Goal: Transaction & Acquisition: Book appointment/travel/reservation

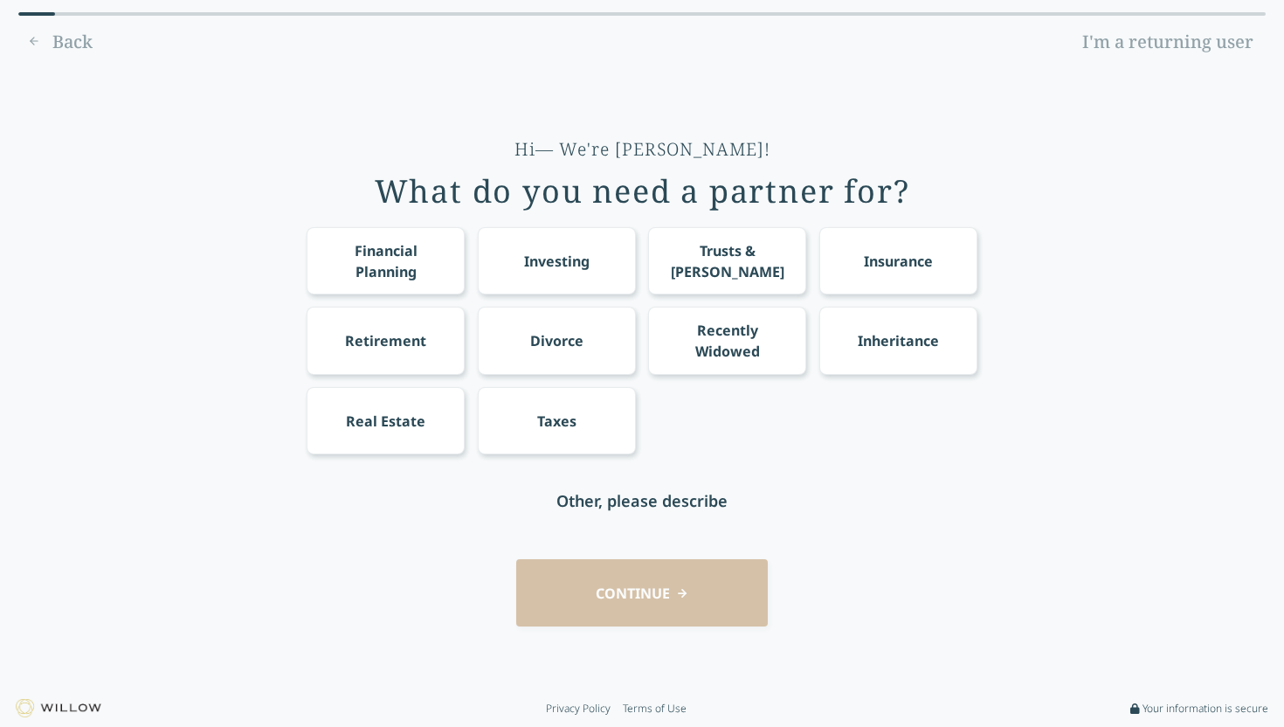
click at [522, 270] on div "Investing" at bounding box center [557, 260] width 158 height 67
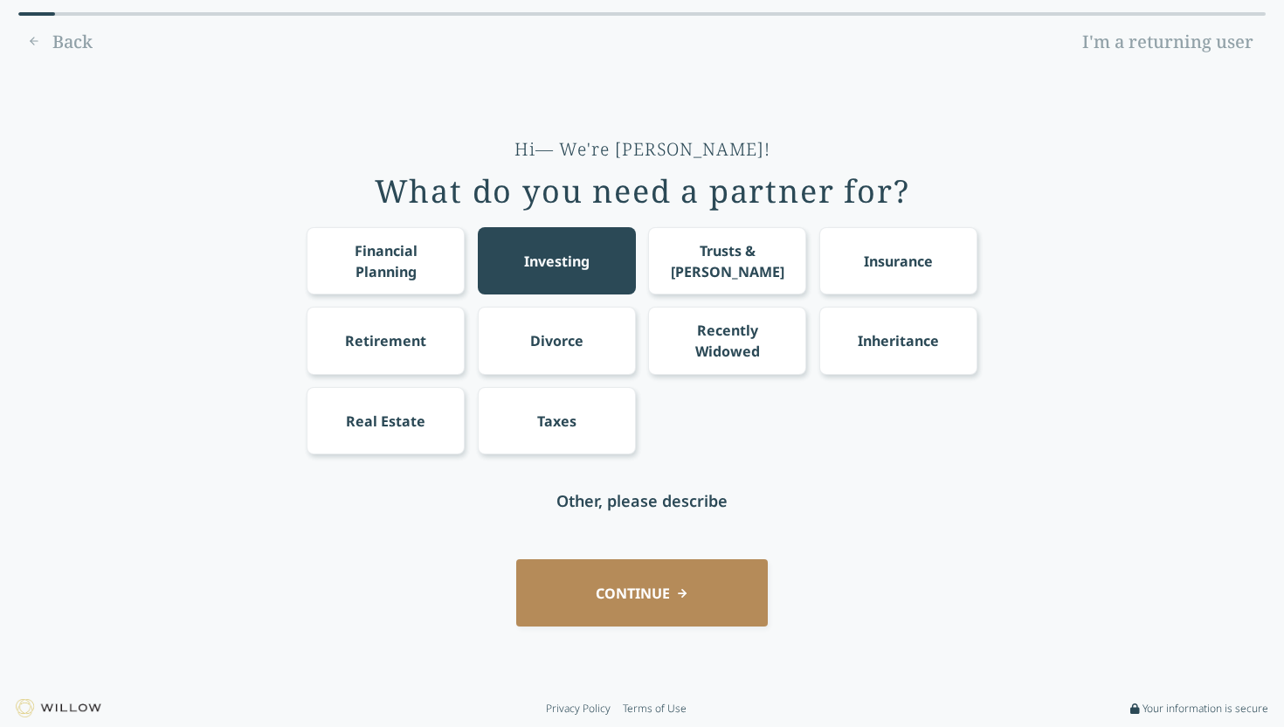
click at [406, 423] on div "Real Estate" at bounding box center [385, 421] width 79 height 21
click at [433, 411] on div "Real Estate" at bounding box center [386, 420] width 158 height 67
click at [625, 588] on button "CONTINUE" at bounding box center [642, 592] width 252 height 67
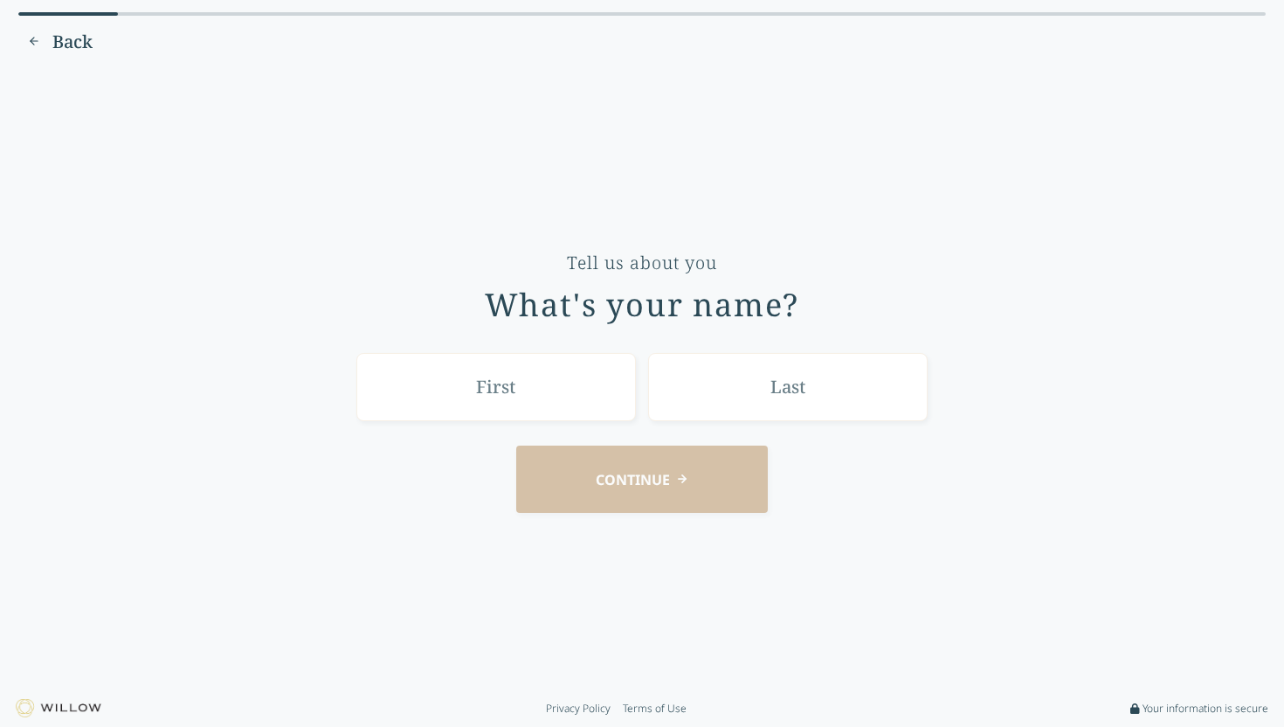
click at [556, 410] on input "text" at bounding box center [496, 386] width 280 height 67
type input "Fuad"
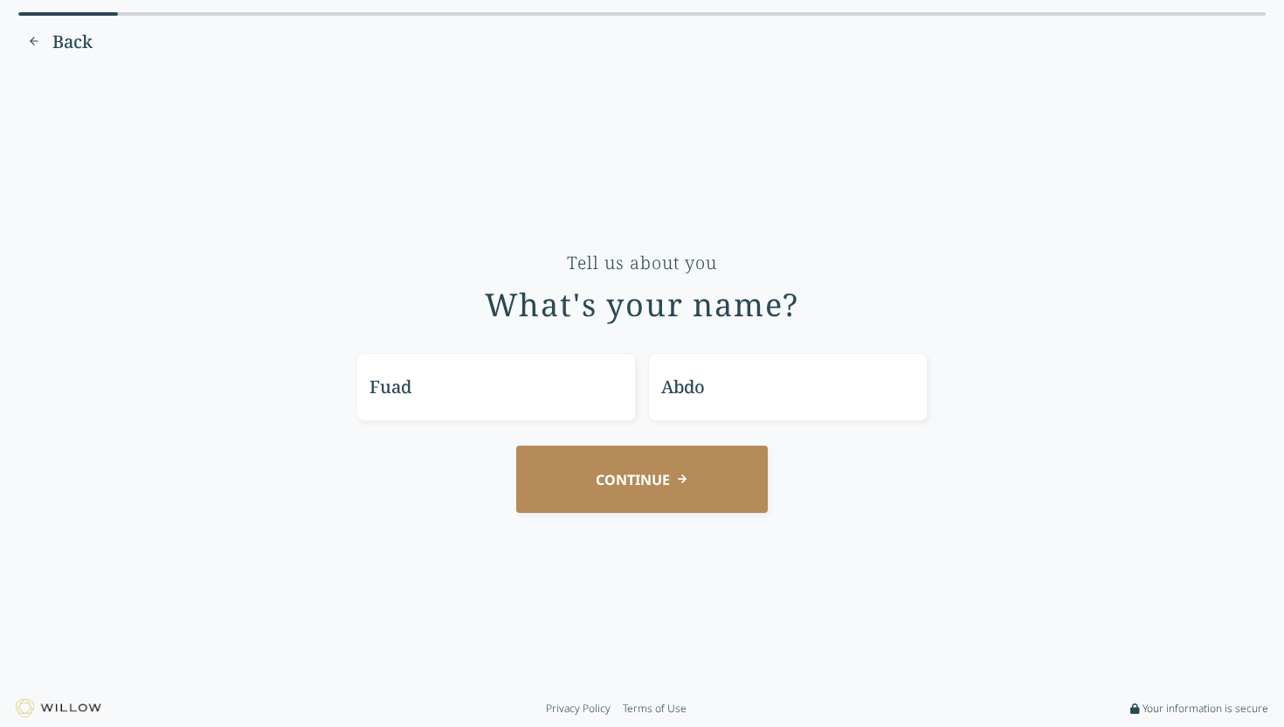
type input "Abdo"
click at [549, 506] on button "CONTINUE" at bounding box center [642, 479] width 252 height 67
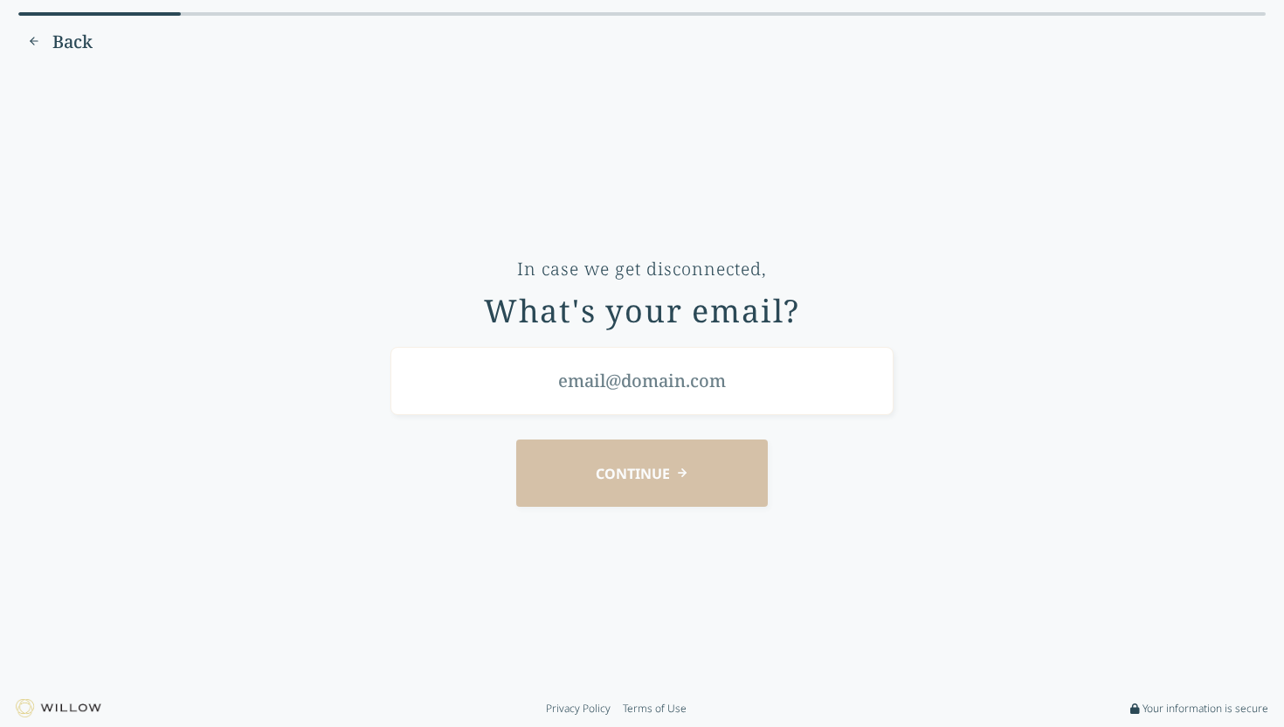
click at [662, 360] on input "email" at bounding box center [641, 380] width 503 height 67
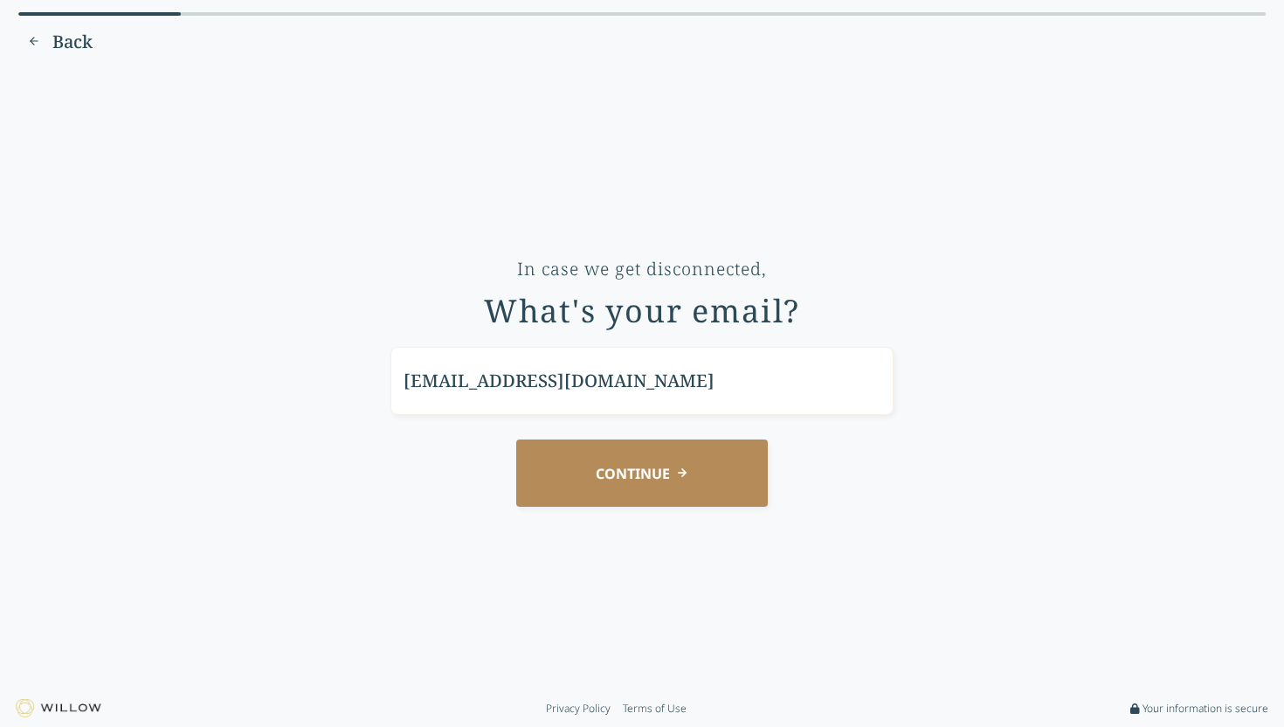
type input "[EMAIL_ADDRESS][DOMAIN_NAME]"
click at [516, 439] on button "CONTINUE" at bounding box center [642, 472] width 252 height 67
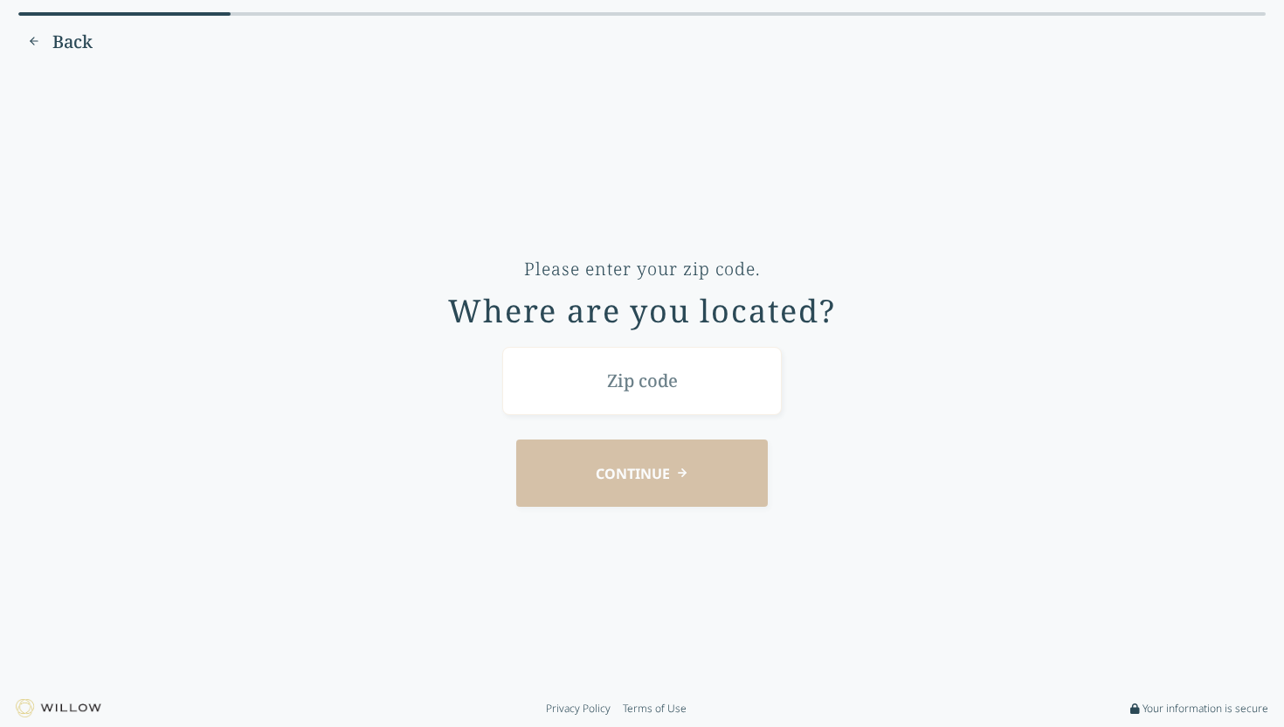
click at [667, 384] on input "text" at bounding box center [642, 380] width 280 height 67
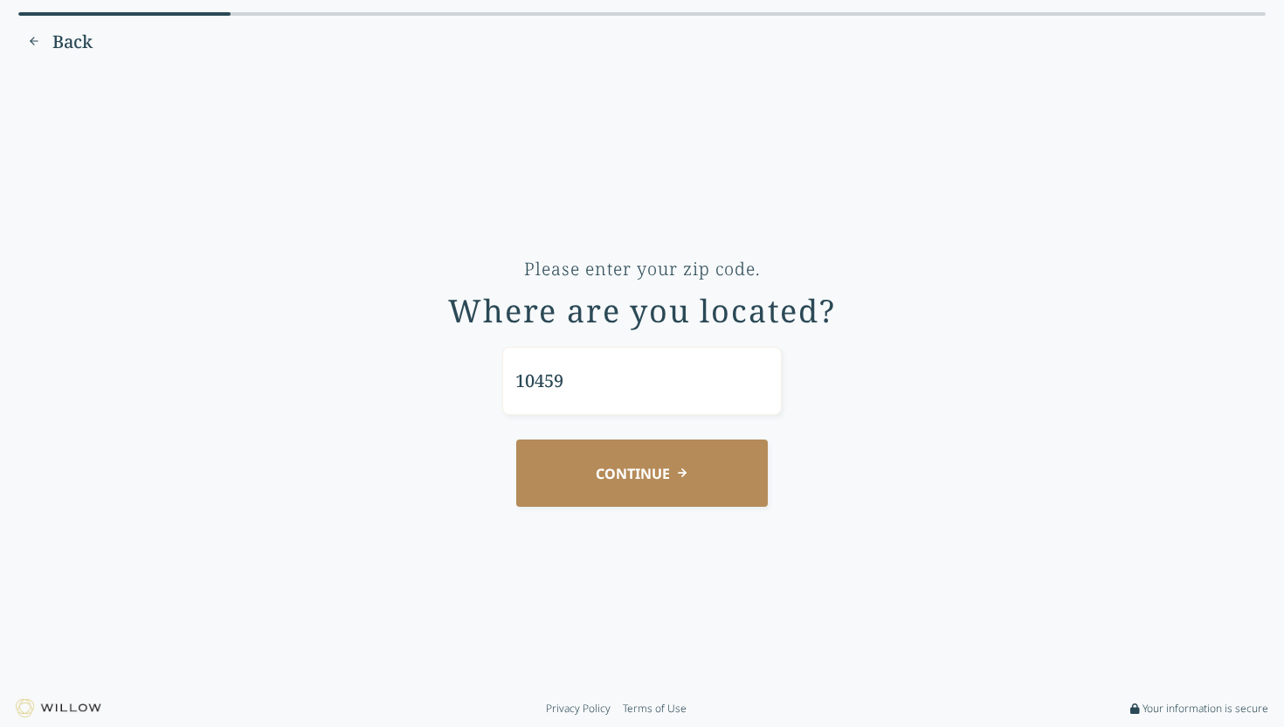
type input "10459"
click at [516, 439] on button "CONTINUE" at bounding box center [642, 472] width 252 height 67
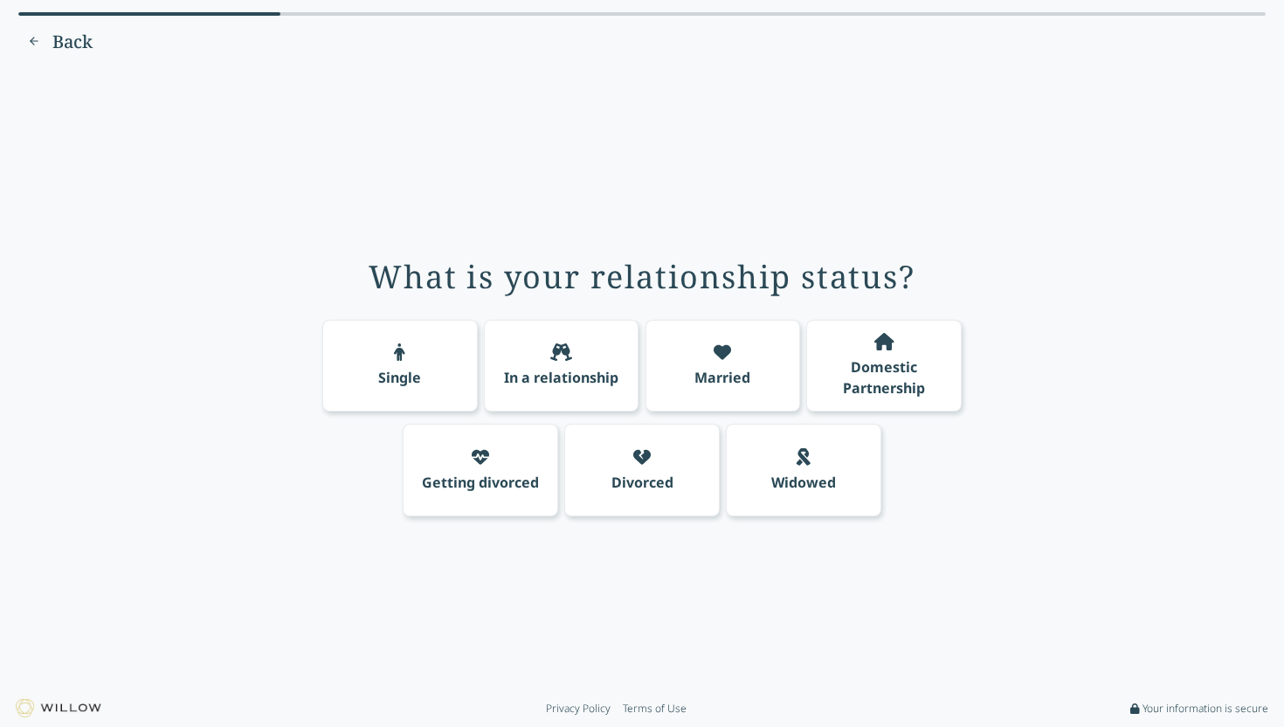
click at [729, 358] on icon at bounding box center [722, 351] width 17 height 17
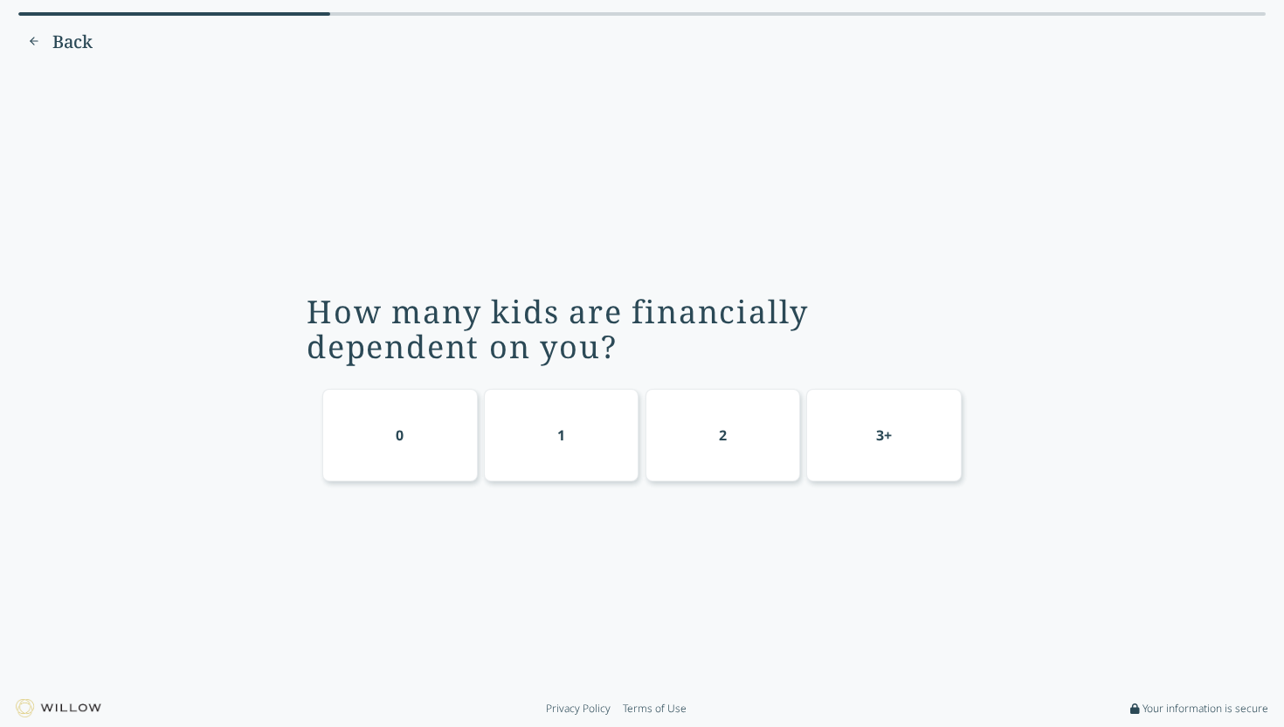
click at [617, 432] on div "1" at bounding box center [561, 435] width 155 height 93
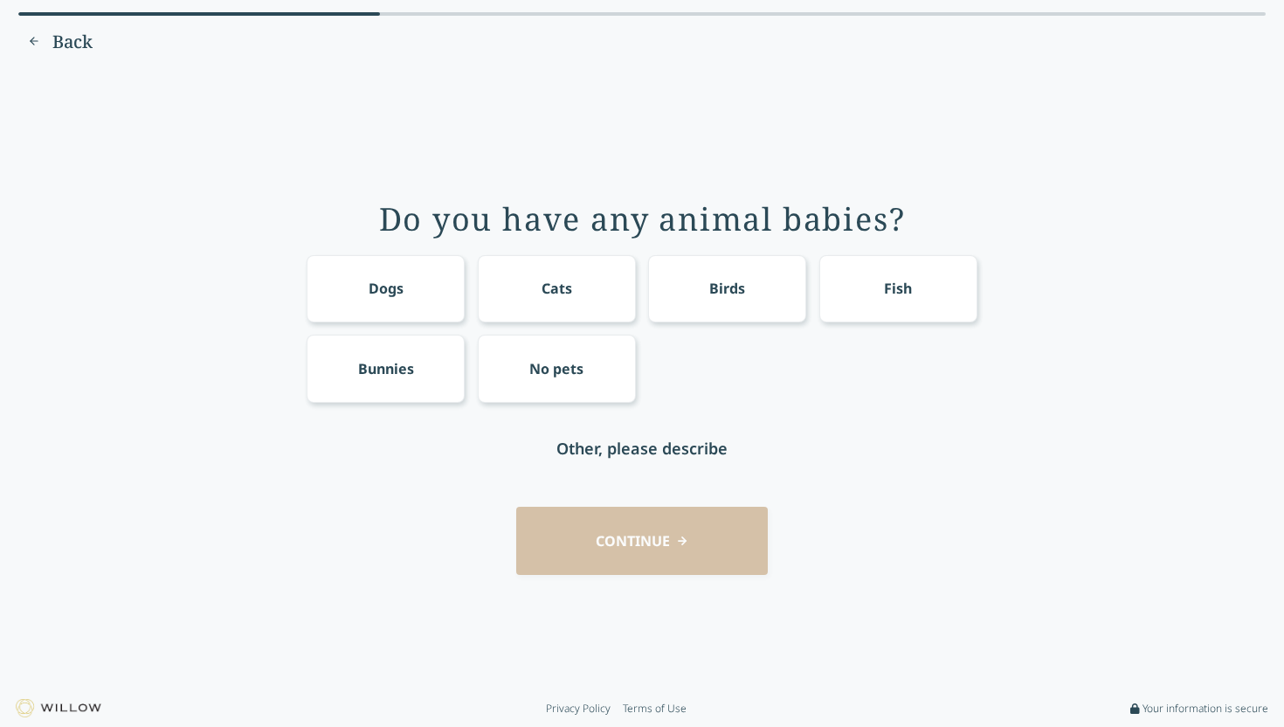
click at [573, 371] on div "No pets" at bounding box center [556, 368] width 54 height 21
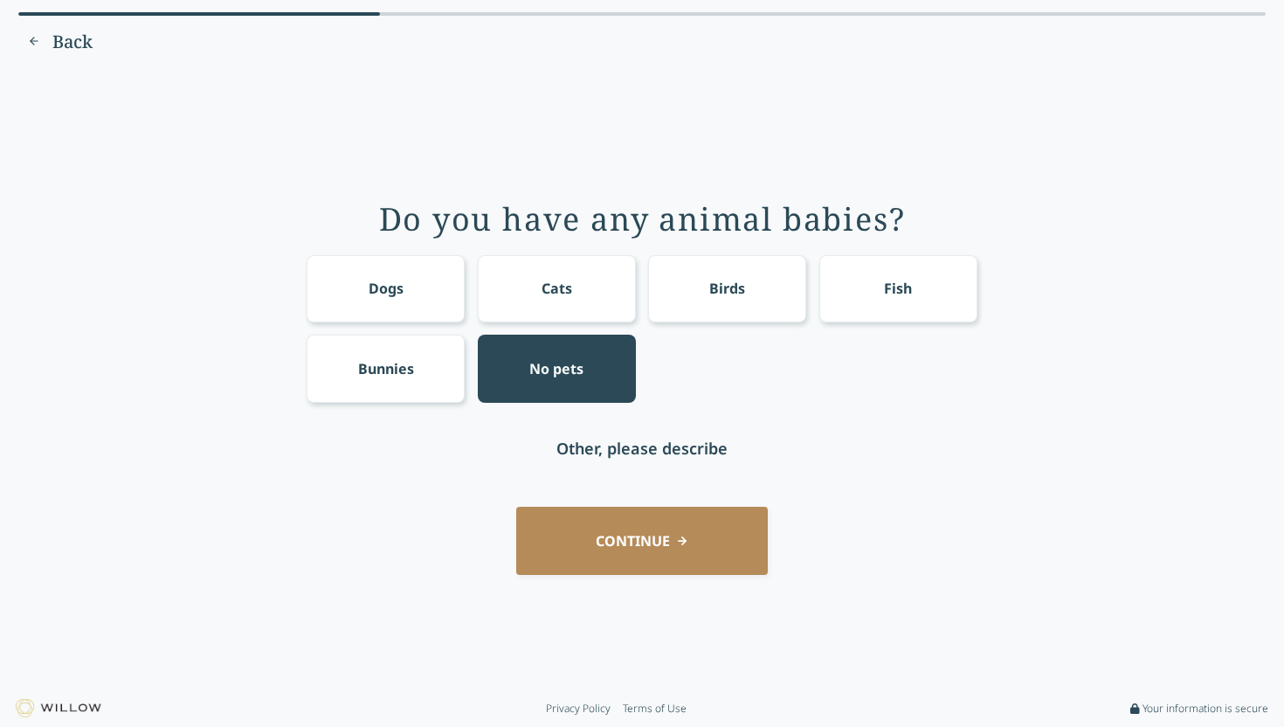
click at [639, 535] on button "CONTINUE" at bounding box center [642, 540] width 252 height 67
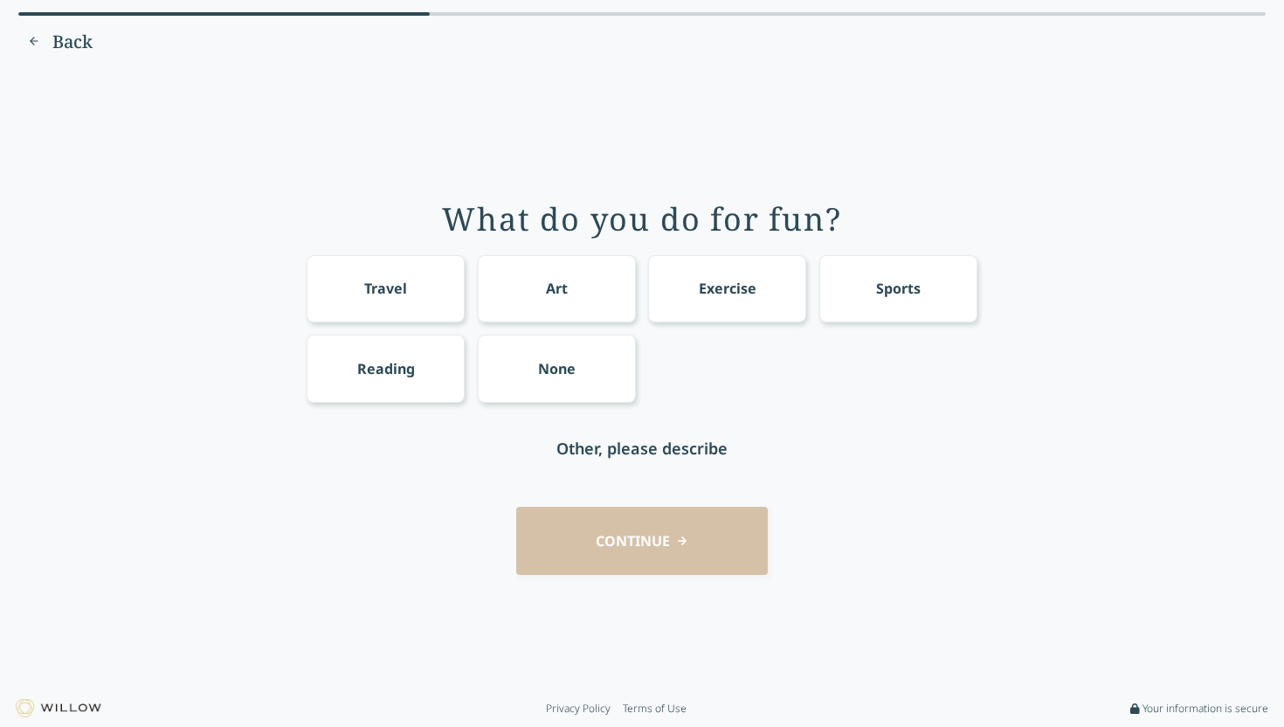
click at [467, 295] on div "Travel Art Exercise Sports Reading None" at bounding box center [642, 329] width 671 height 148
click at [448, 293] on div "Travel" at bounding box center [386, 288] width 158 height 67
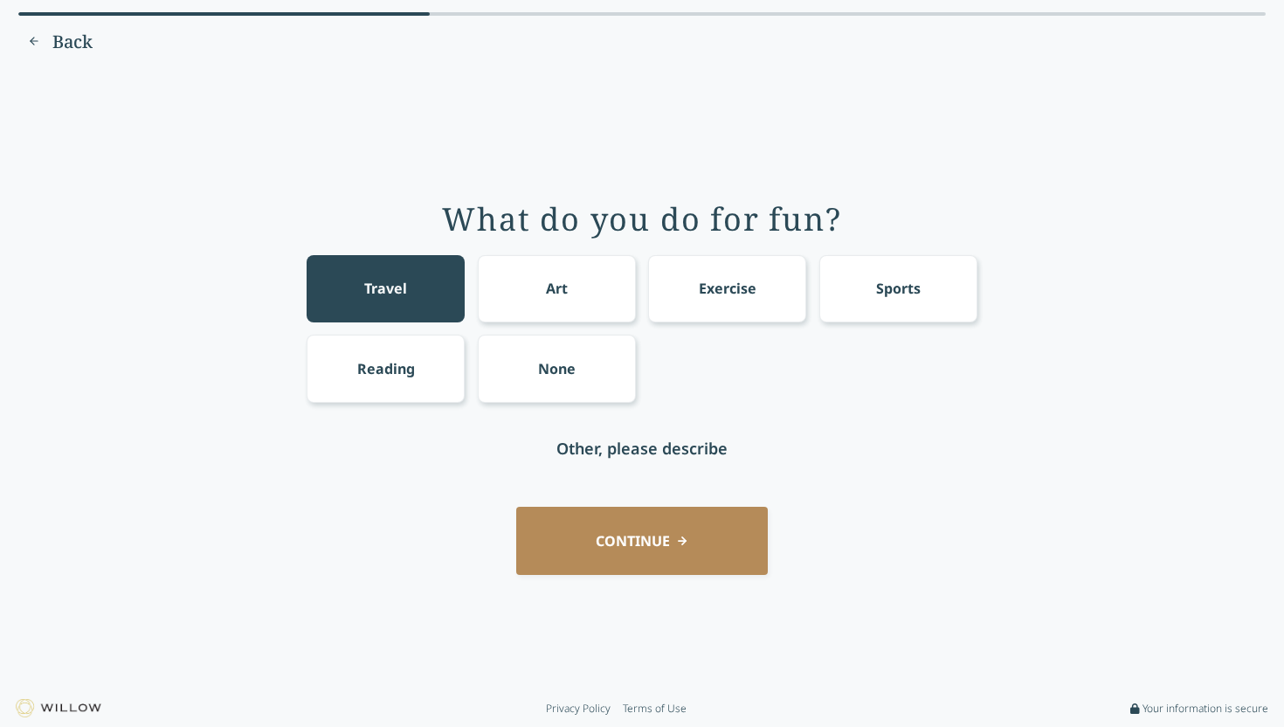
click at [685, 582] on div "What do you do for fun? Travel Art Exercise Sports Reading None Other, please d…" at bounding box center [641, 379] width 1235 height 598
click at [702, 550] on button "CONTINUE" at bounding box center [642, 540] width 252 height 67
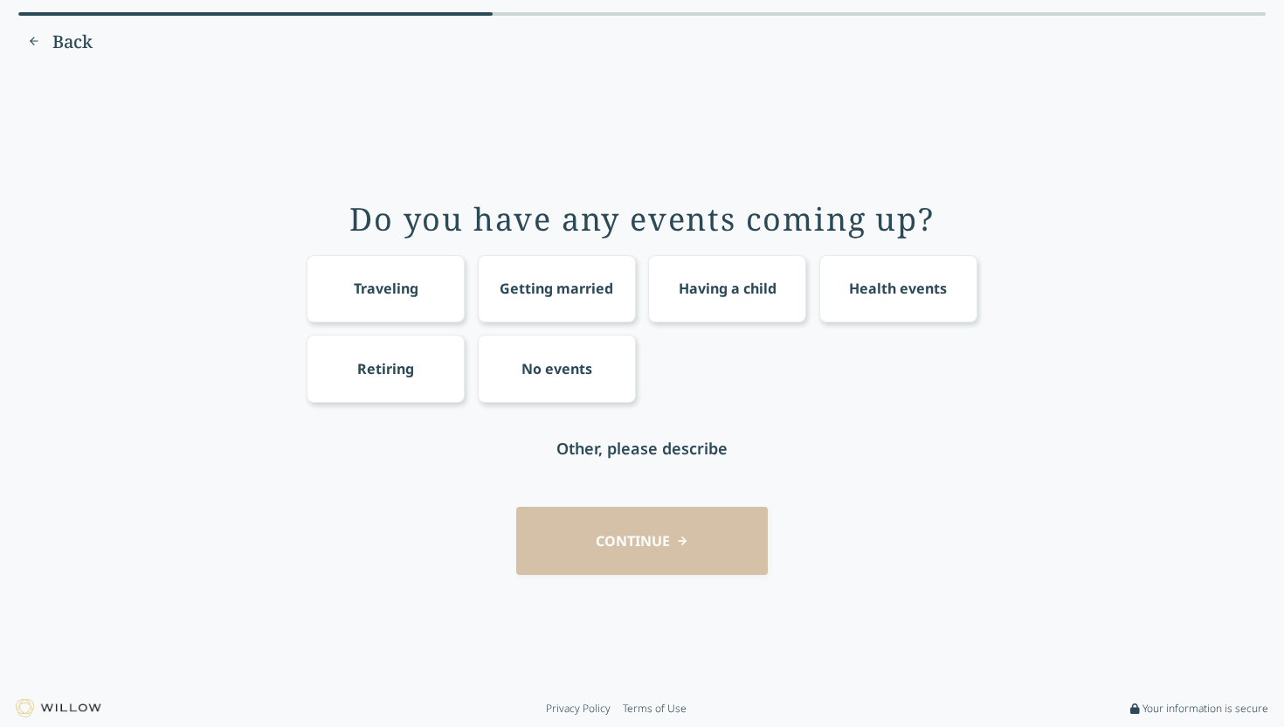
click at [739, 287] on div "Having a child" at bounding box center [728, 288] width 98 height 21
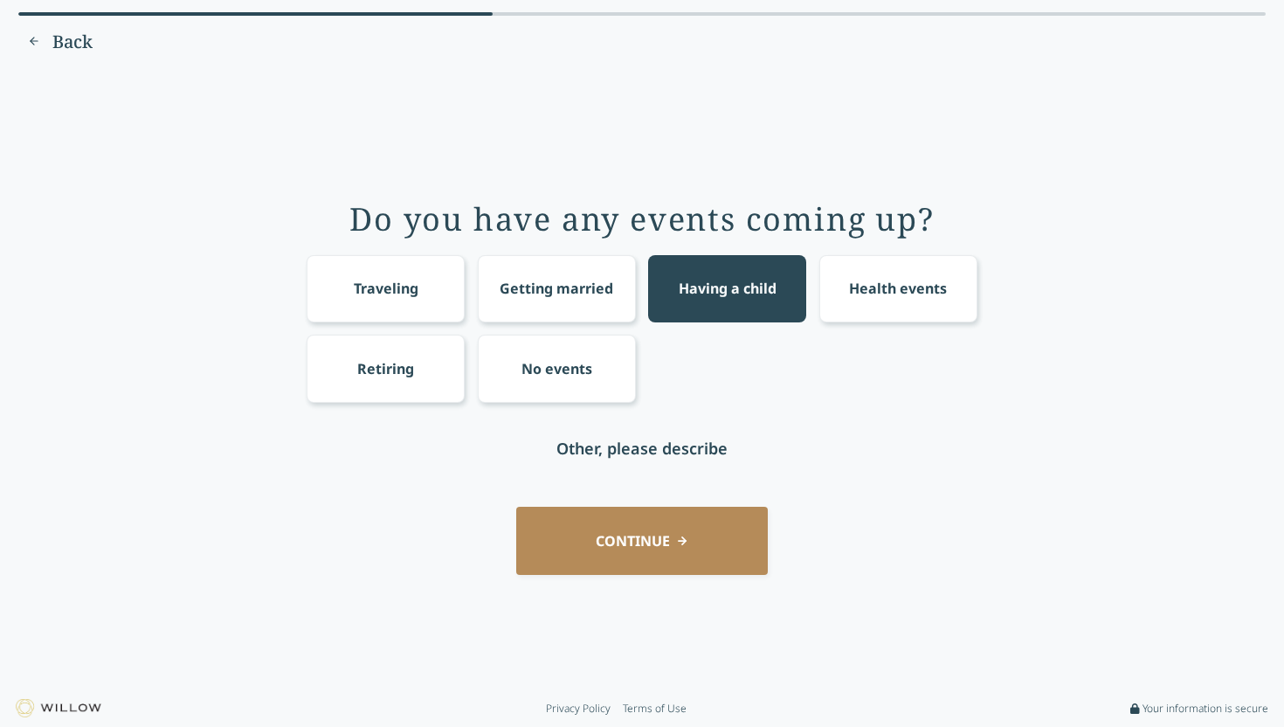
click at [425, 286] on div "Traveling" at bounding box center [386, 288] width 158 height 67
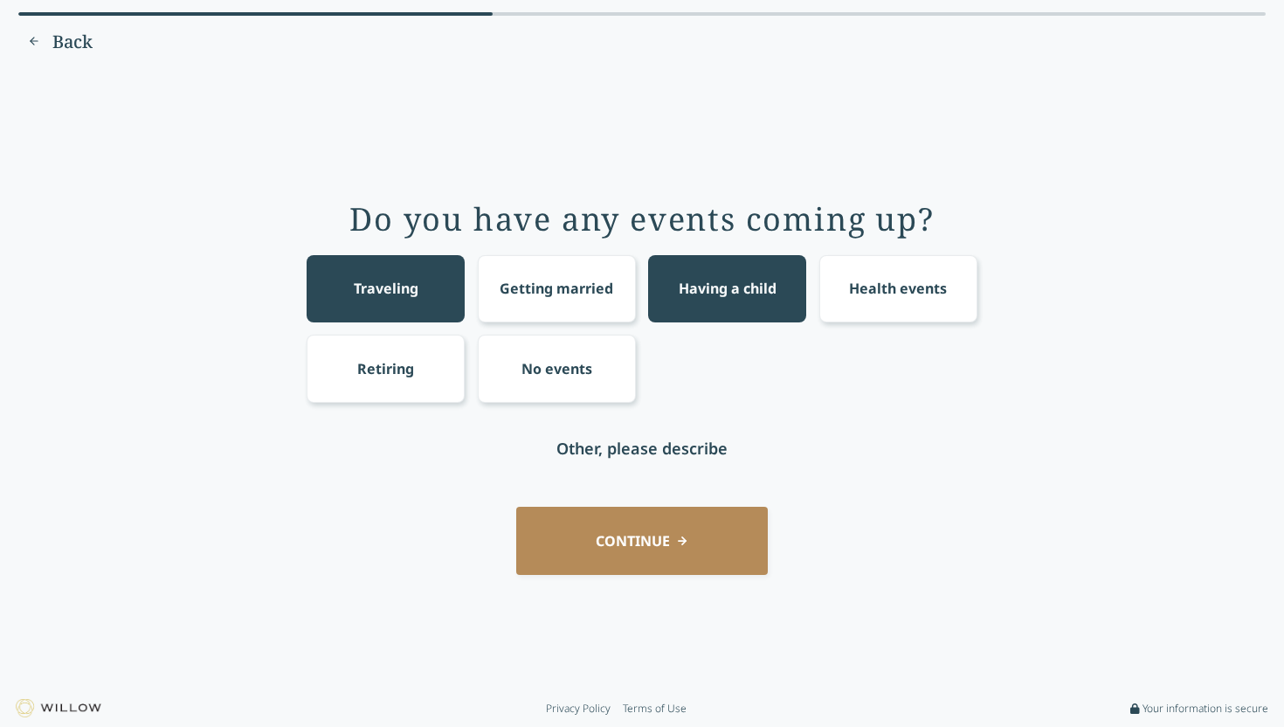
click at [596, 532] on button "CONTINUE" at bounding box center [642, 540] width 252 height 67
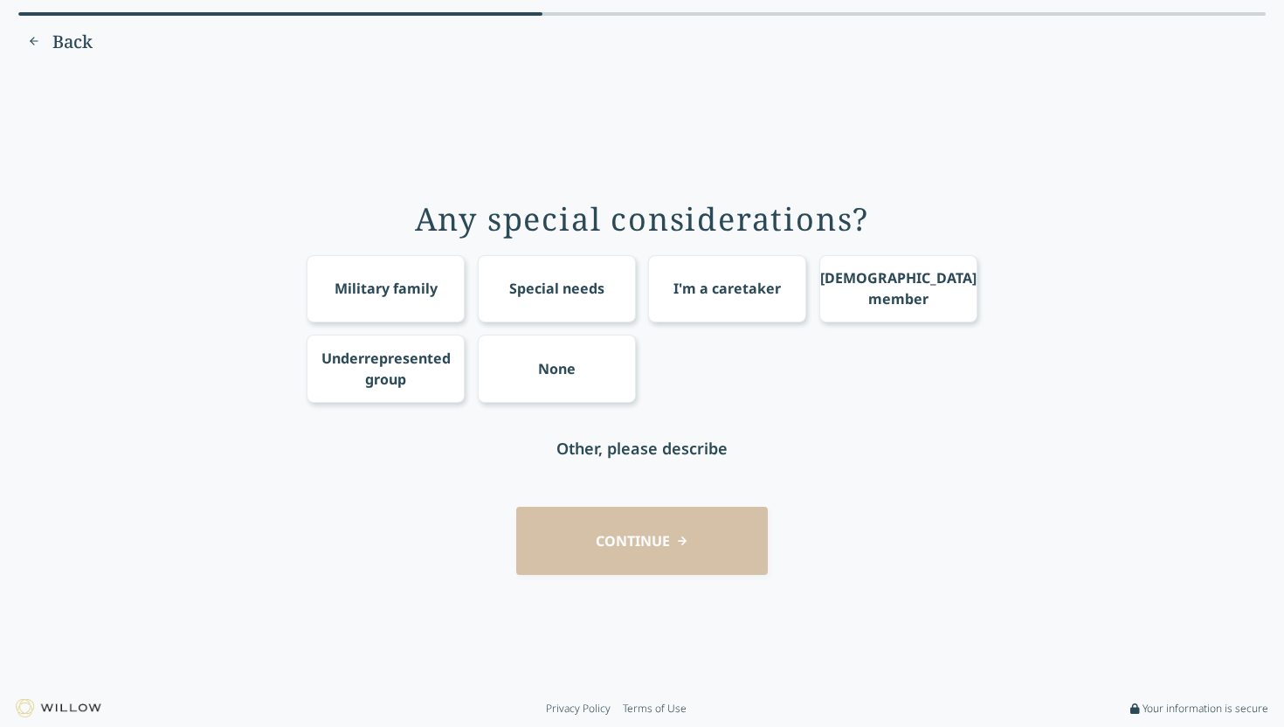
click at [555, 350] on div "None" at bounding box center [557, 368] width 158 height 67
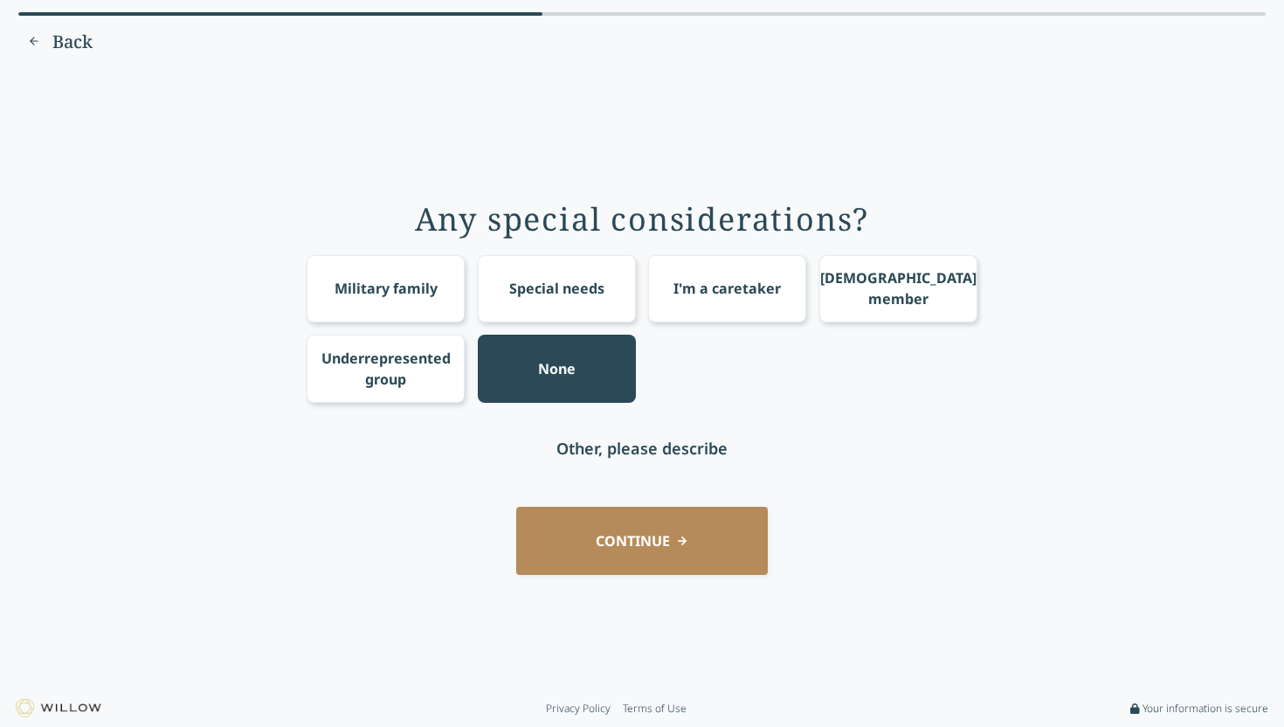
click at [606, 510] on button "CONTINUE" at bounding box center [642, 540] width 252 height 67
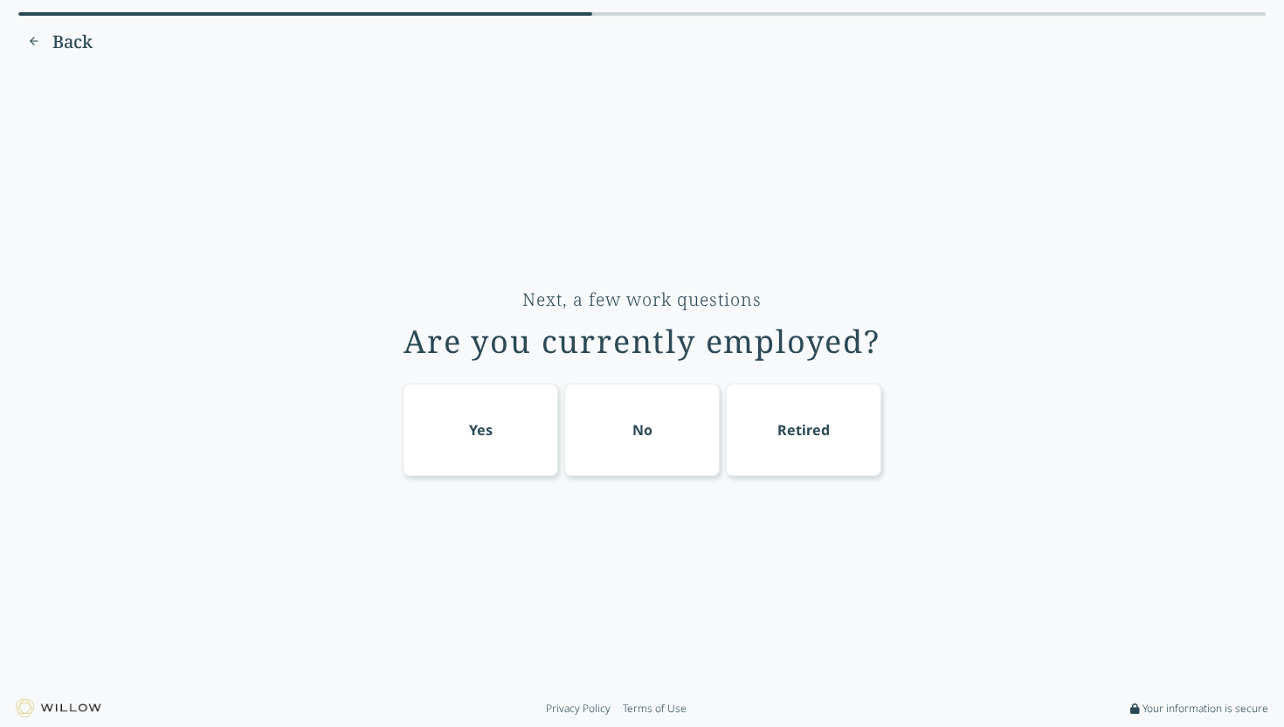
click at [515, 444] on div "Yes" at bounding box center [480, 430] width 155 height 93
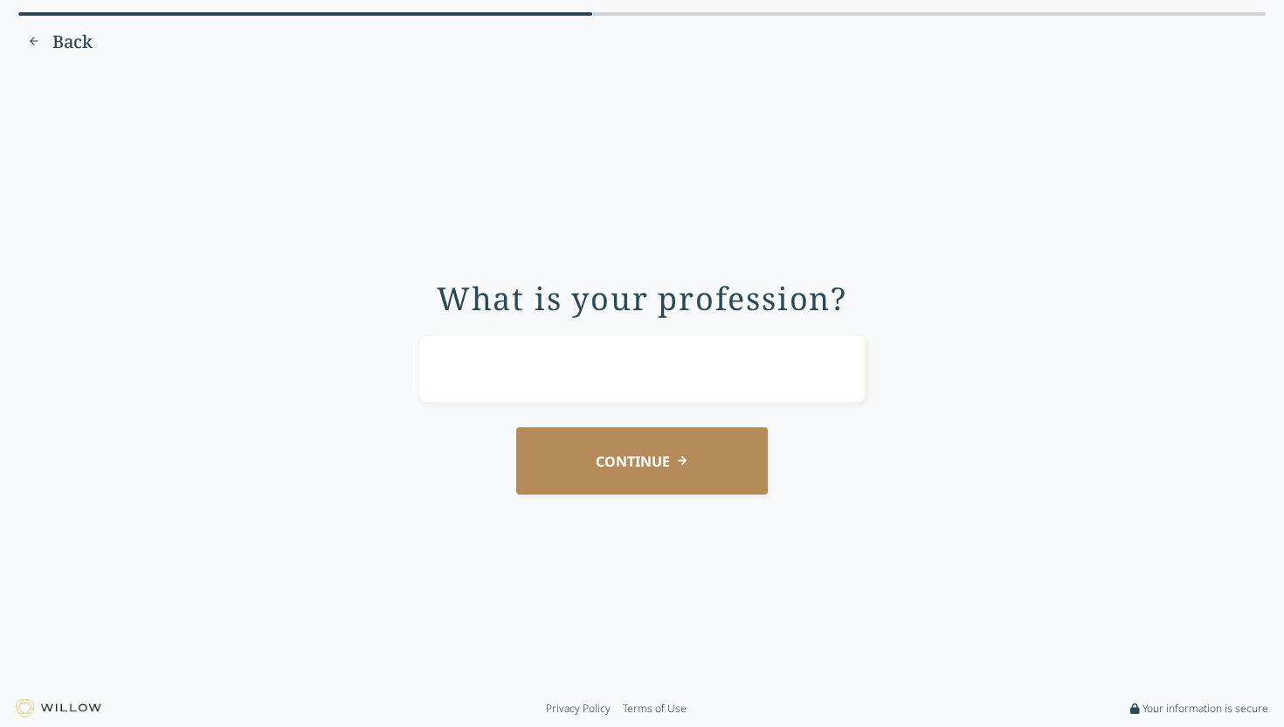
click at [575, 385] on input "text" at bounding box center [641, 368] width 447 height 67
type input "c"
type input "cashier"
click at [516, 427] on button "CONTINUE" at bounding box center [642, 460] width 252 height 67
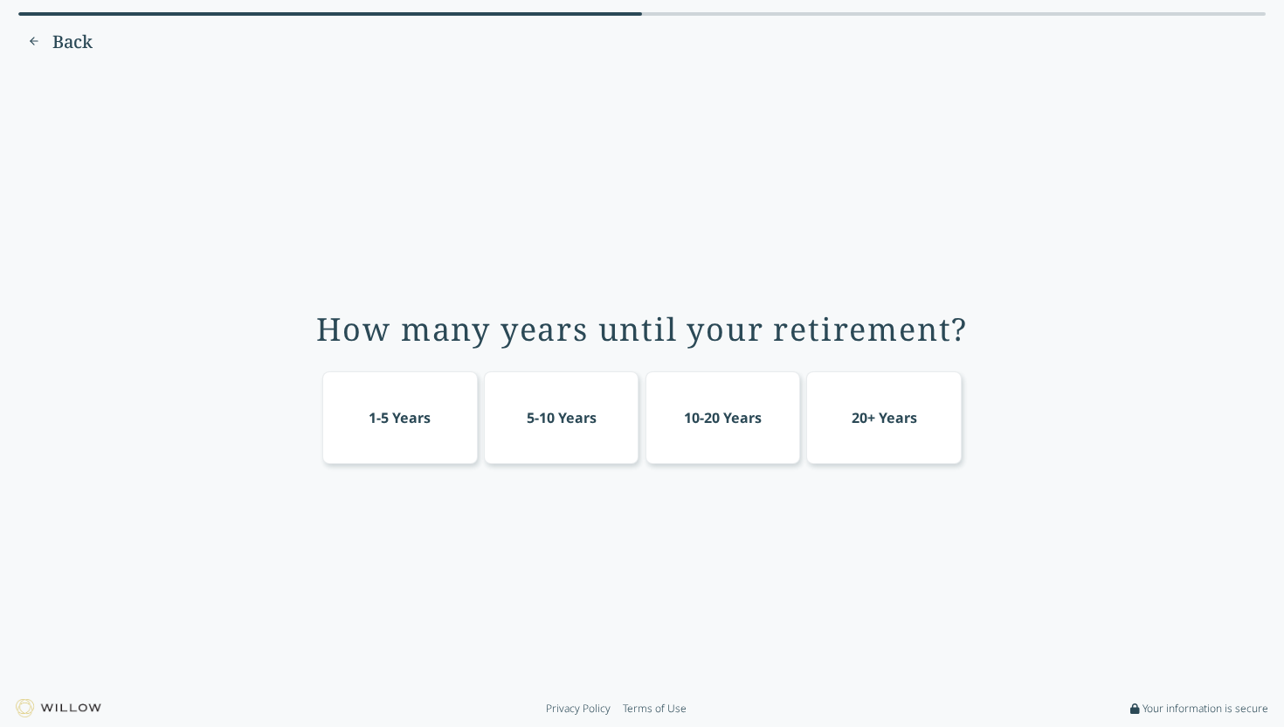
click at [880, 404] on div "20+ Years" at bounding box center [883, 417] width 155 height 93
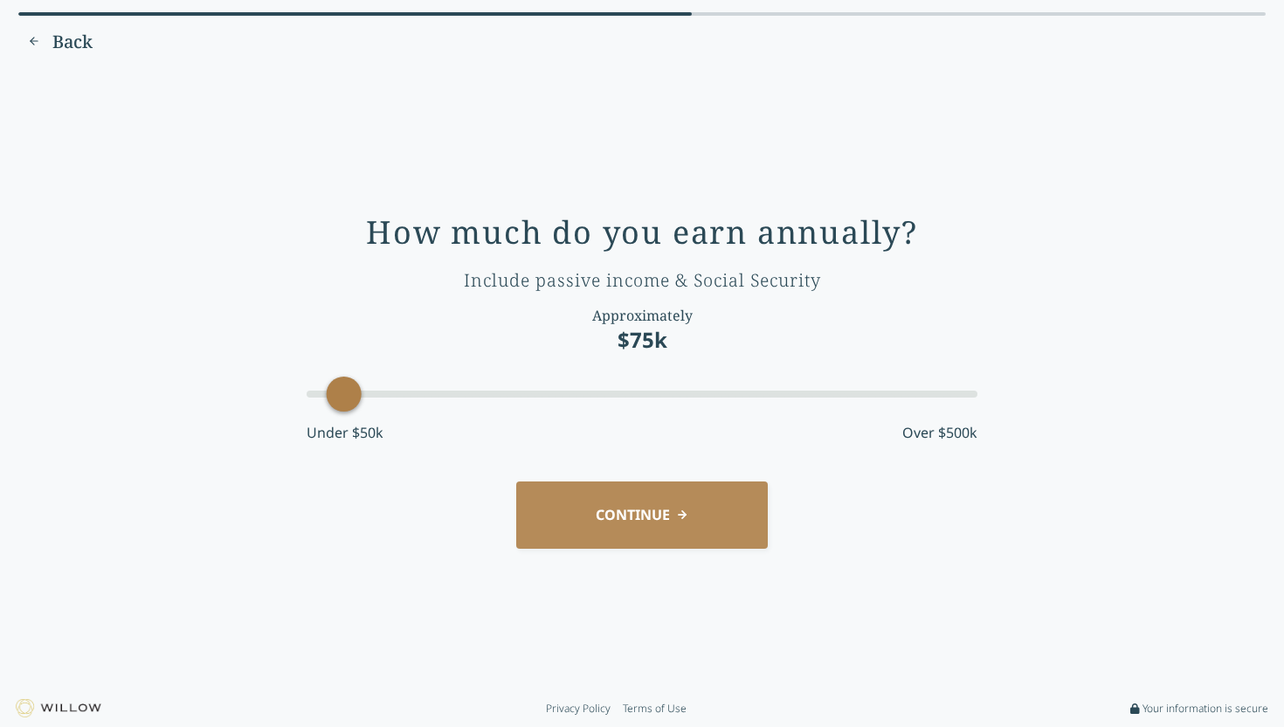
click at [356, 395] on div at bounding box center [642, 393] width 671 height 7
drag, startPoint x: 348, startPoint y: 395, endPoint x: 289, endPoint y: 398, distance: 58.6
click at [289, 398] on div "How much do you earn annually? Include passive income & Social Security Approxi…" at bounding box center [641, 379] width 1235 height 598
click at [598, 539] on button "CONTINUE" at bounding box center [642, 514] width 252 height 67
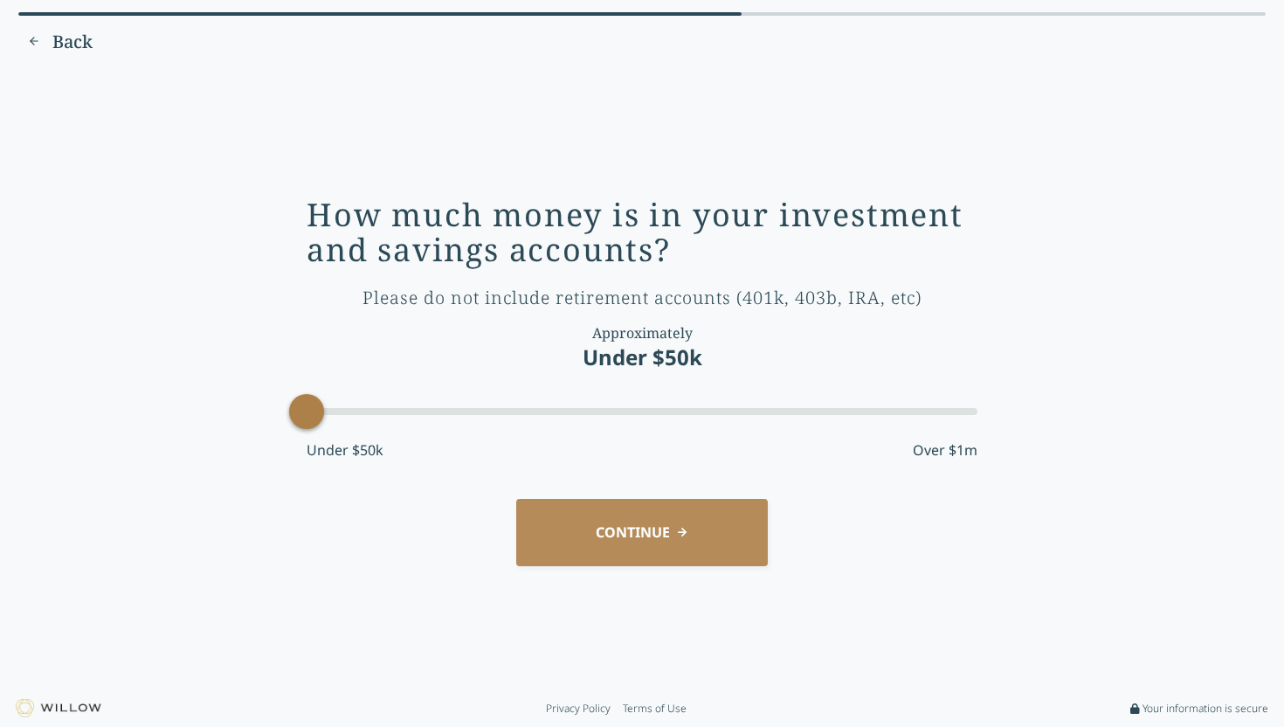
drag, startPoint x: 377, startPoint y: 425, endPoint x: 177, endPoint y: 422, distance: 199.2
click at [180, 423] on div "How much money is in your investment and savings accounts? Please do not includ…" at bounding box center [641, 379] width 1235 height 598
click at [568, 522] on button "CONTINUE" at bounding box center [642, 532] width 252 height 67
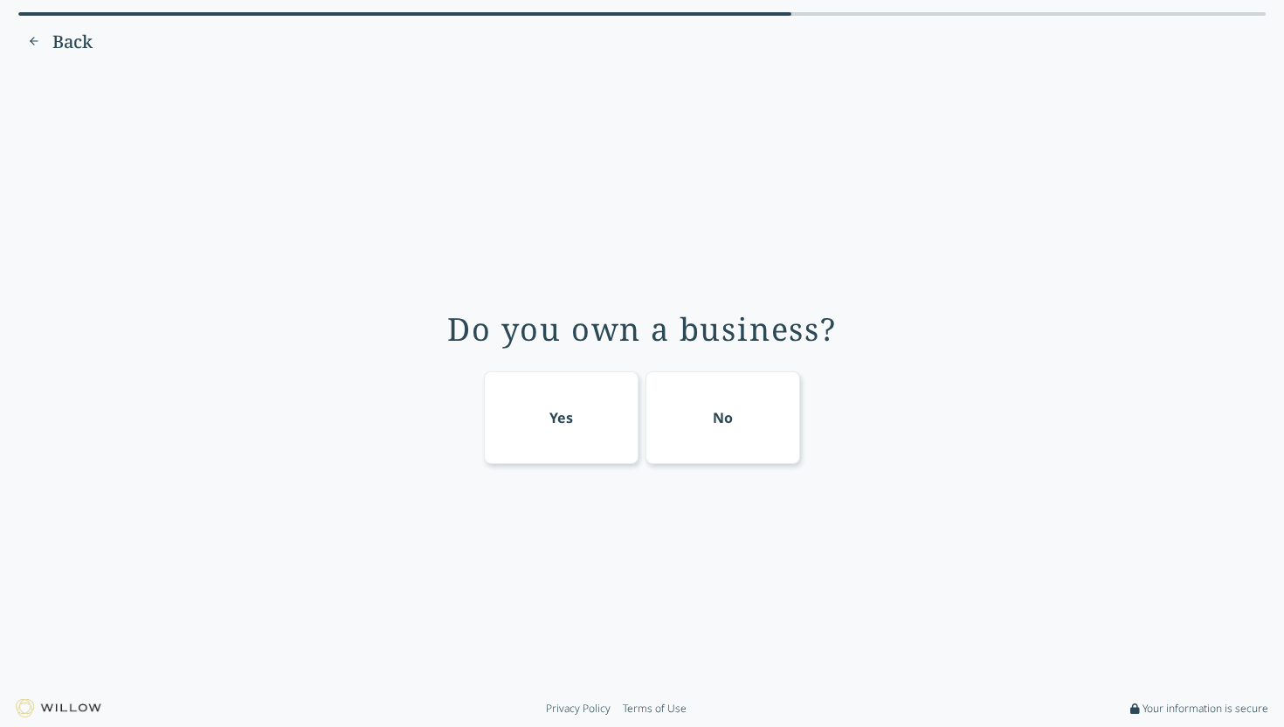
click at [688, 421] on div "No" at bounding box center [723, 417] width 155 height 93
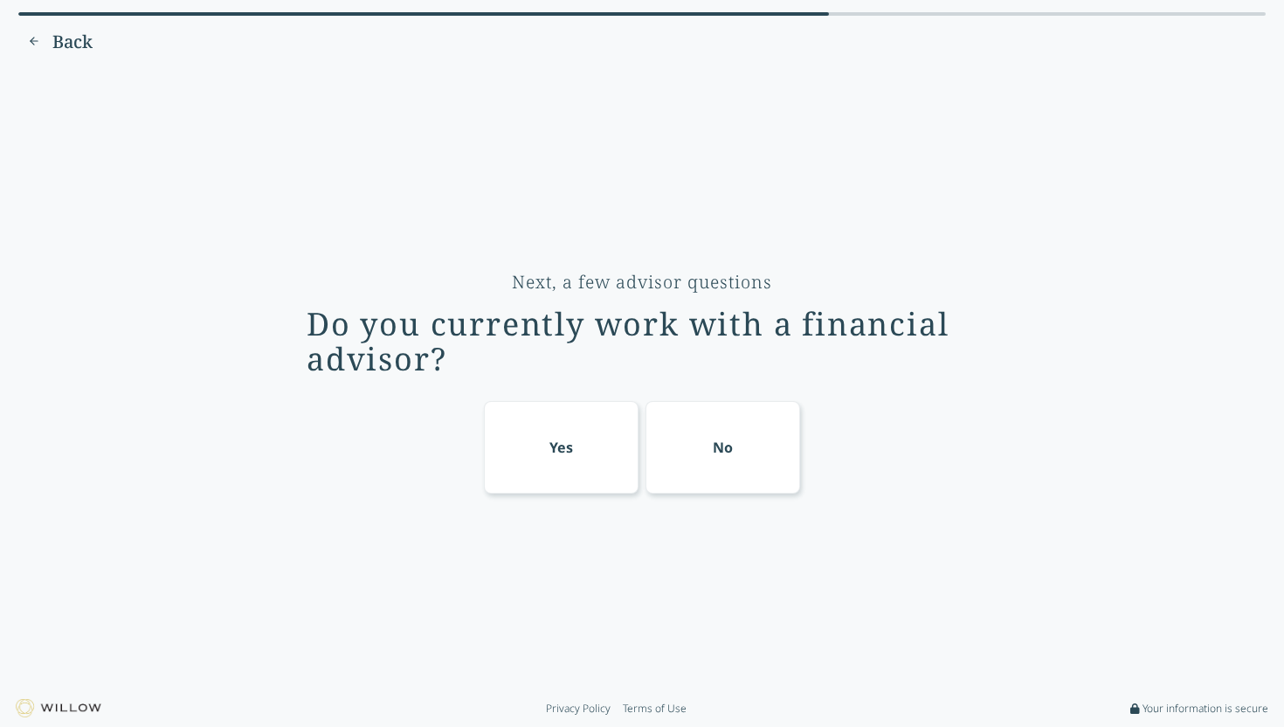
click at [684, 455] on div "No" at bounding box center [723, 447] width 155 height 93
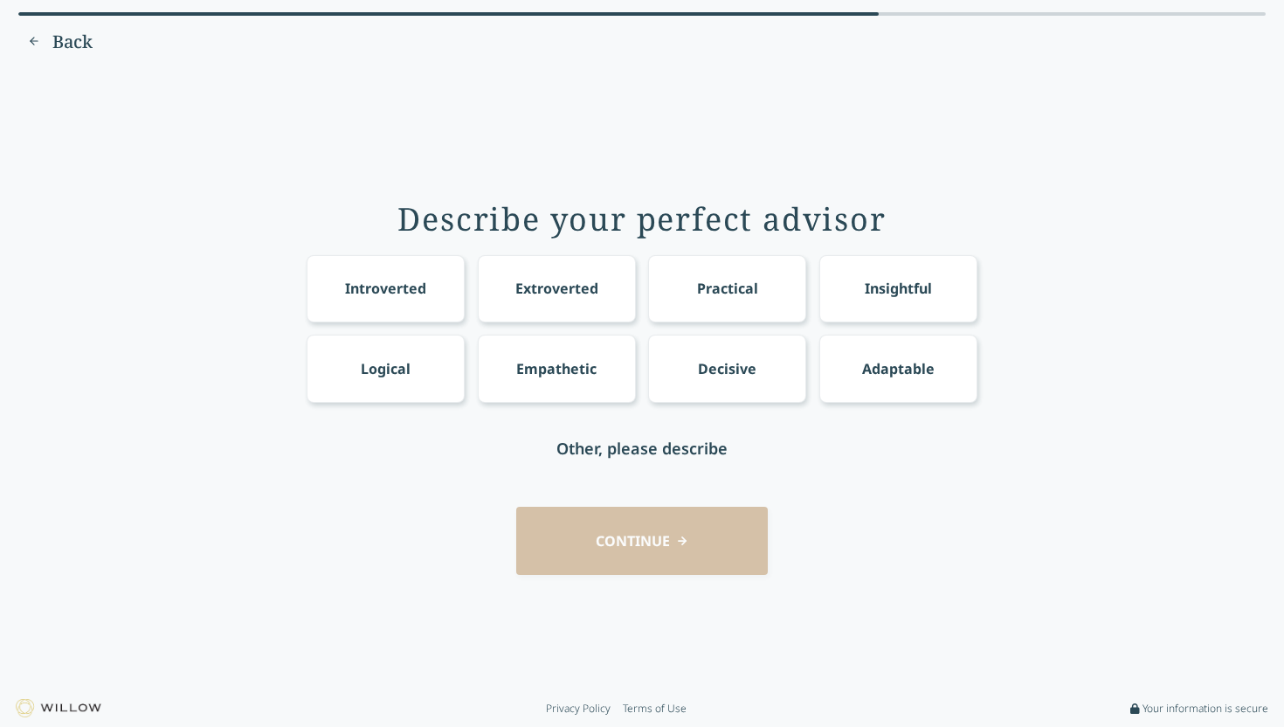
click at [847, 335] on div "Adaptable" at bounding box center [898, 368] width 158 height 67
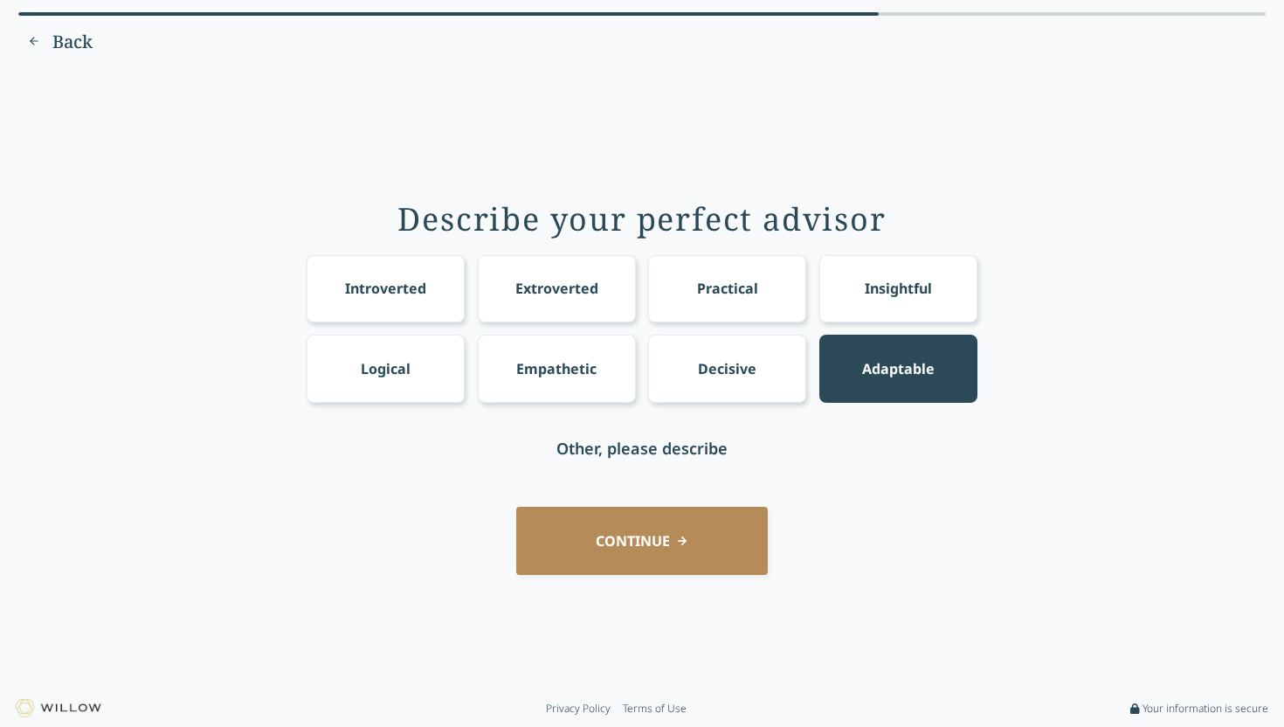
click at [879, 349] on div "Adaptable" at bounding box center [898, 368] width 158 height 67
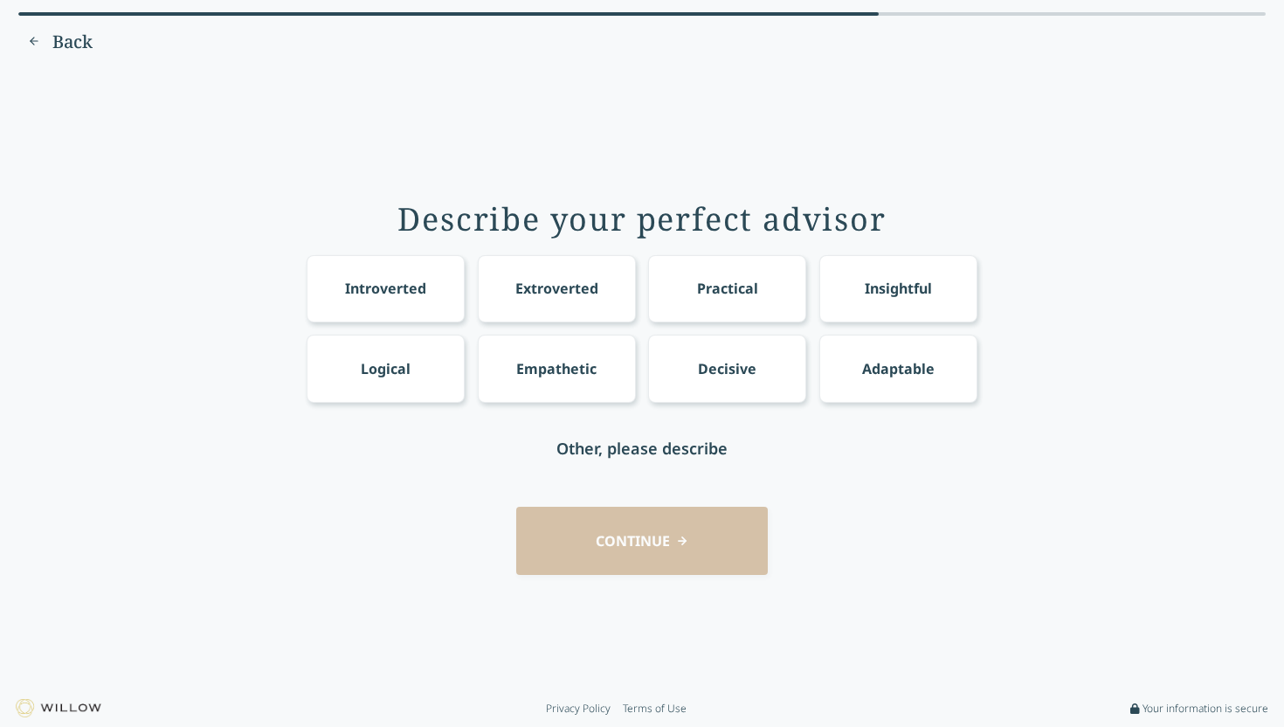
click at [899, 294] on div "Insightful" at bounding box center [898, 288] width 67 height 21
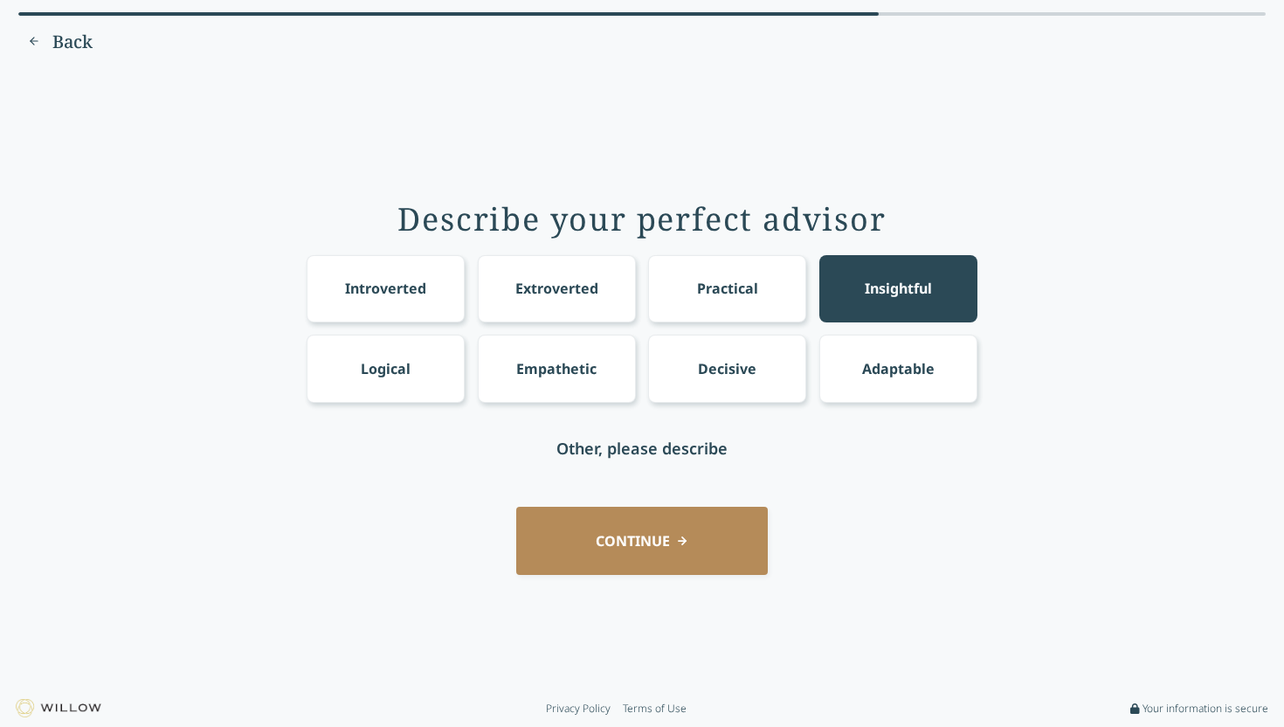
click at [775, 299] on div "Practical" at bounding box center [727, 288] width 158 height 67
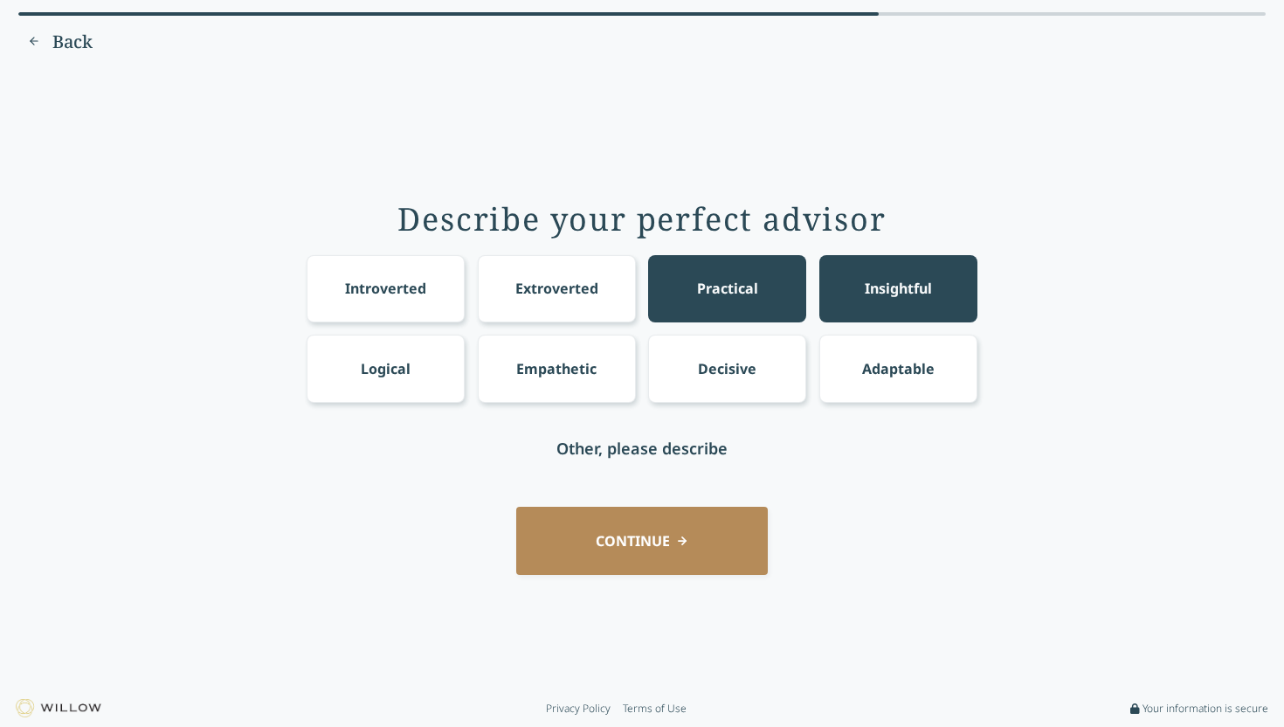
click at [854, 365] on div "Adaptable" at bounding box center [898, 368] width 158 height 67
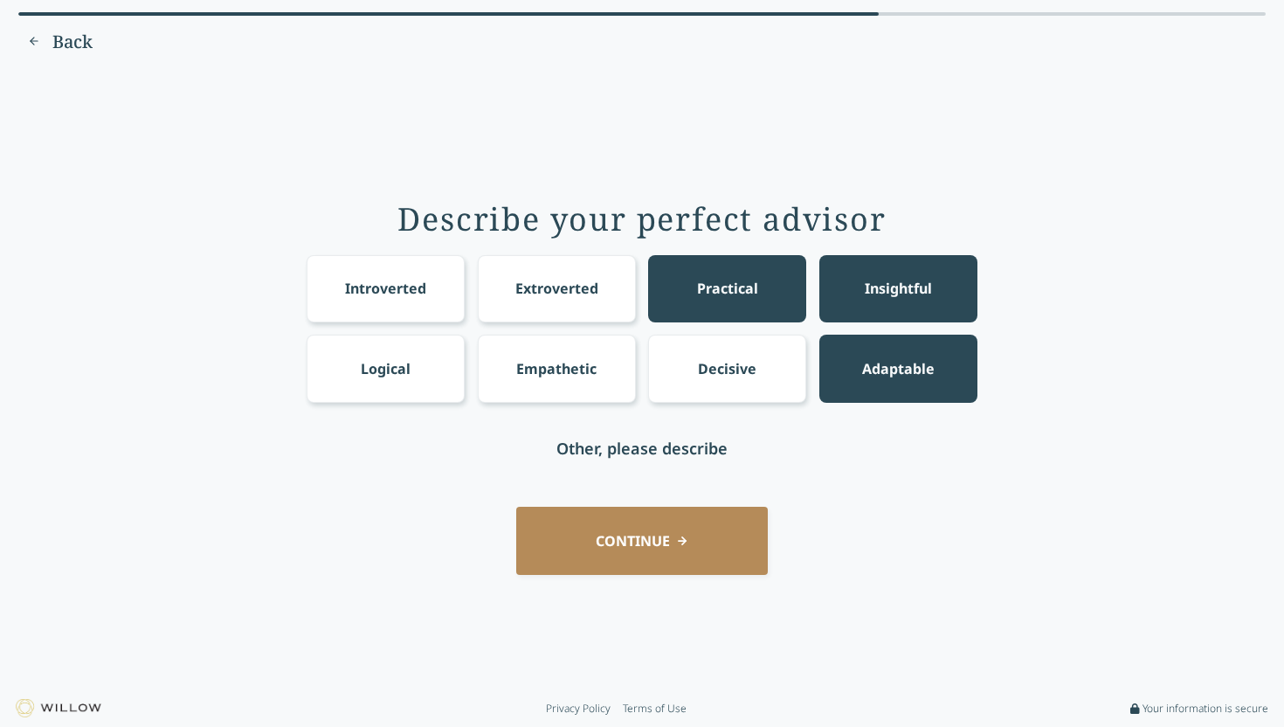
click at [585, 267] on div "Extroverted" at bounding box center [557, 288] width 158 height 67
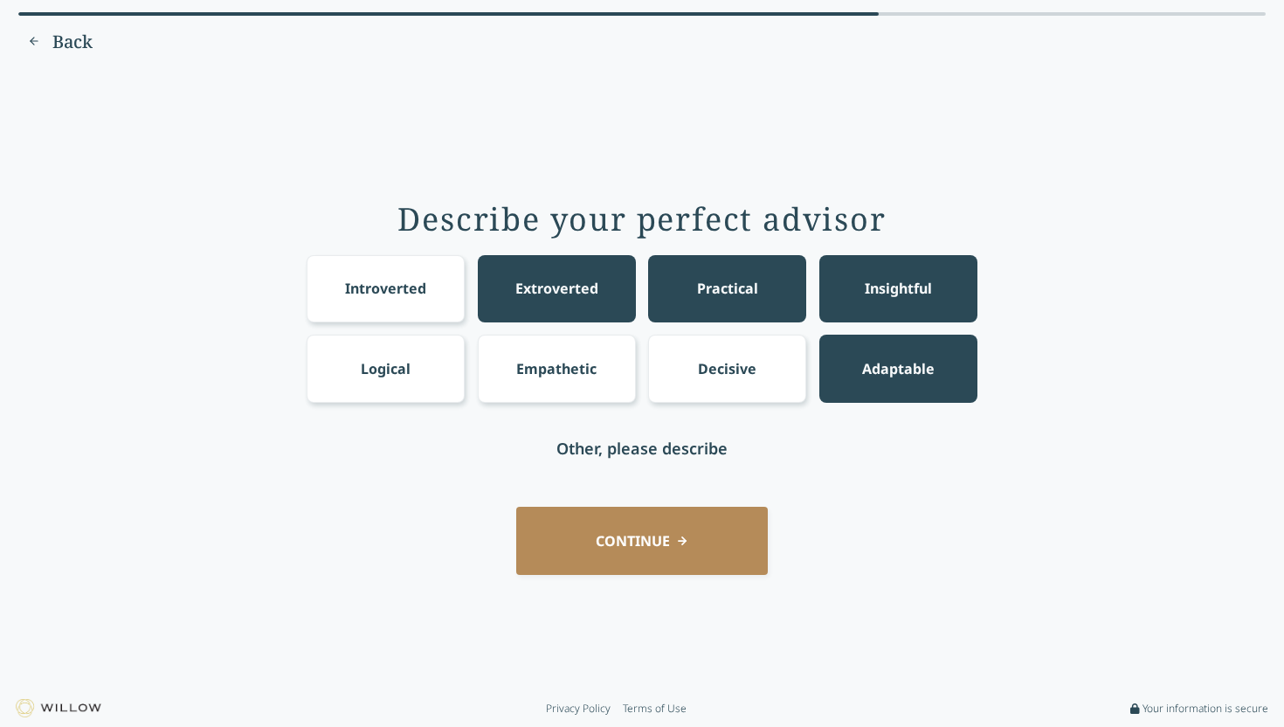
click at [357, 300] on div "Introverted" at bounding box center [386, 288] width 158 height 67
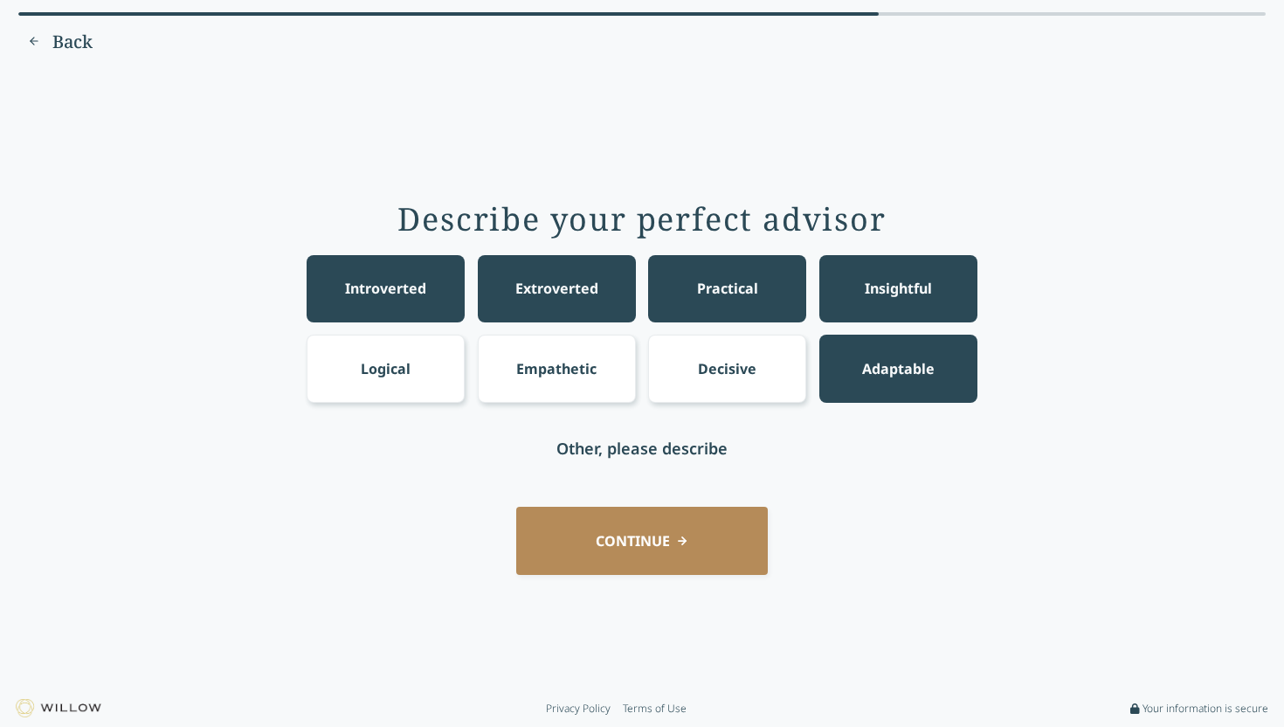
click at [649, 354] on div "Decisive" at bounding box center [727, 368] width 158 height 67
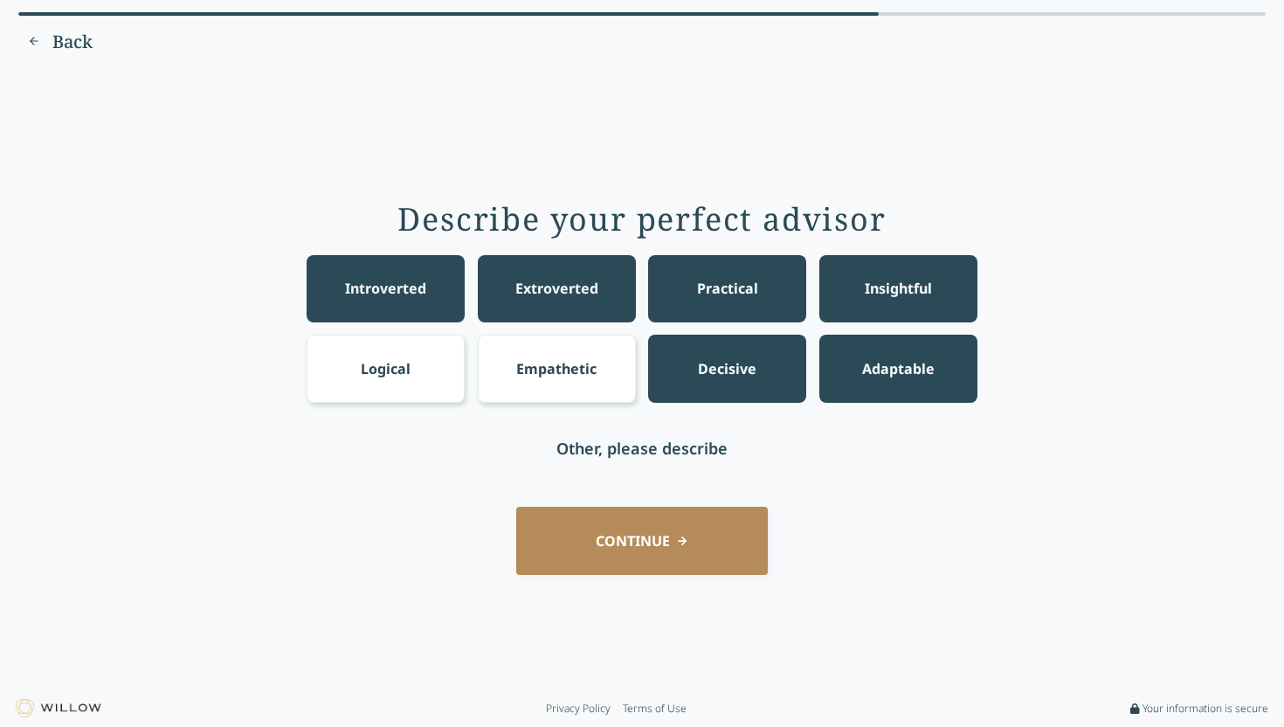
click at [584, 361] on div "Empathetic" at bounding box center [556, 368] width 80 height 21
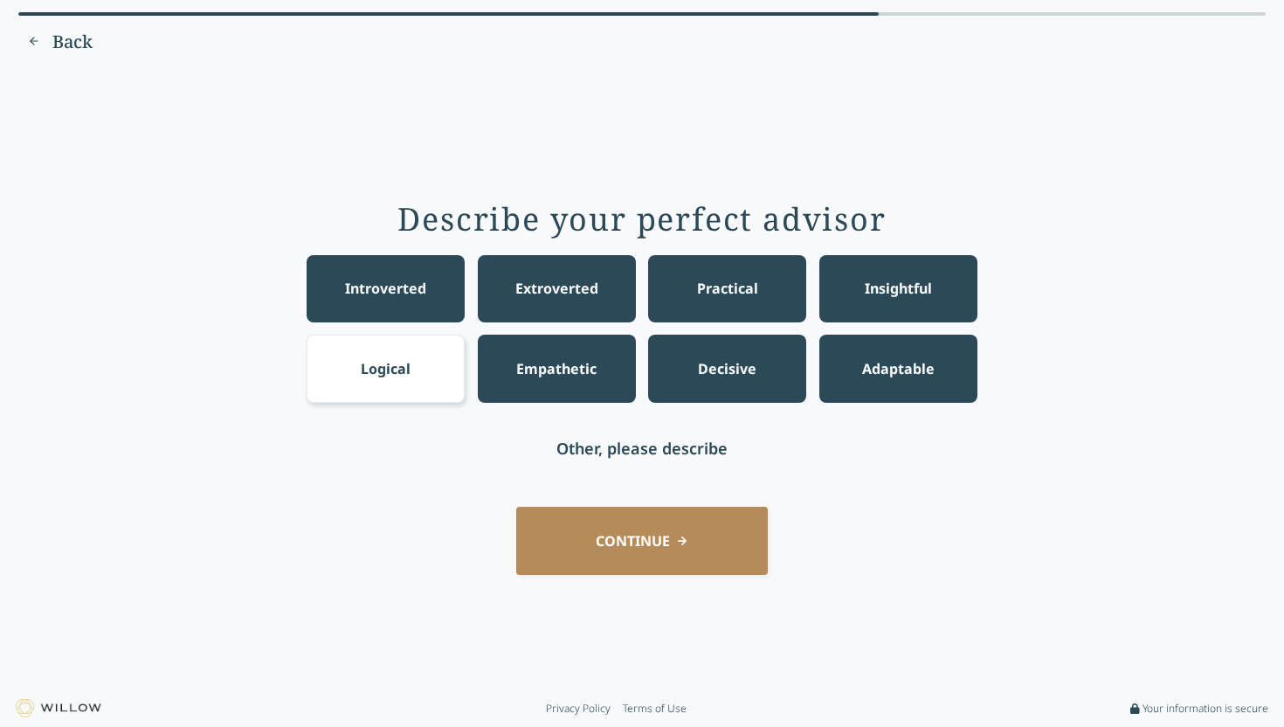
click at [377, 377] on div "Logical" at bounding box center [386, 368] width 50 height 21
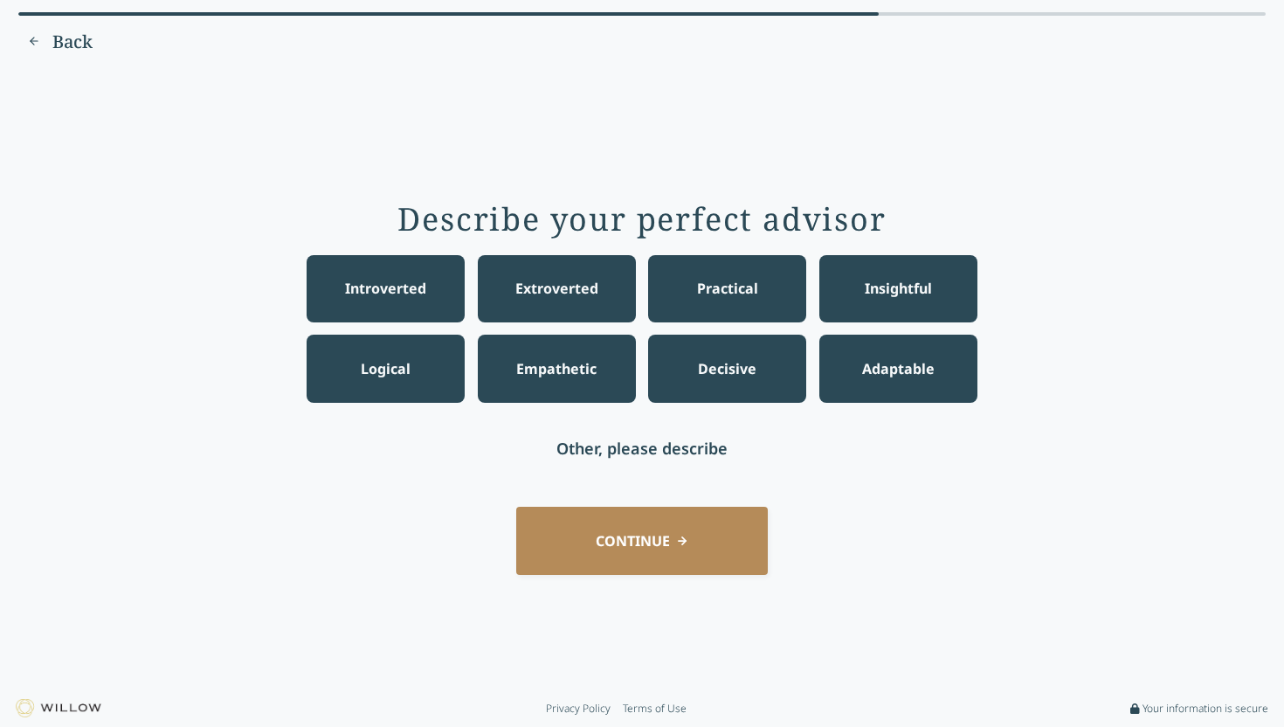
click at [637, 540] on button "CONTINUE" at bounding box center [642, 540] width 252 height 67
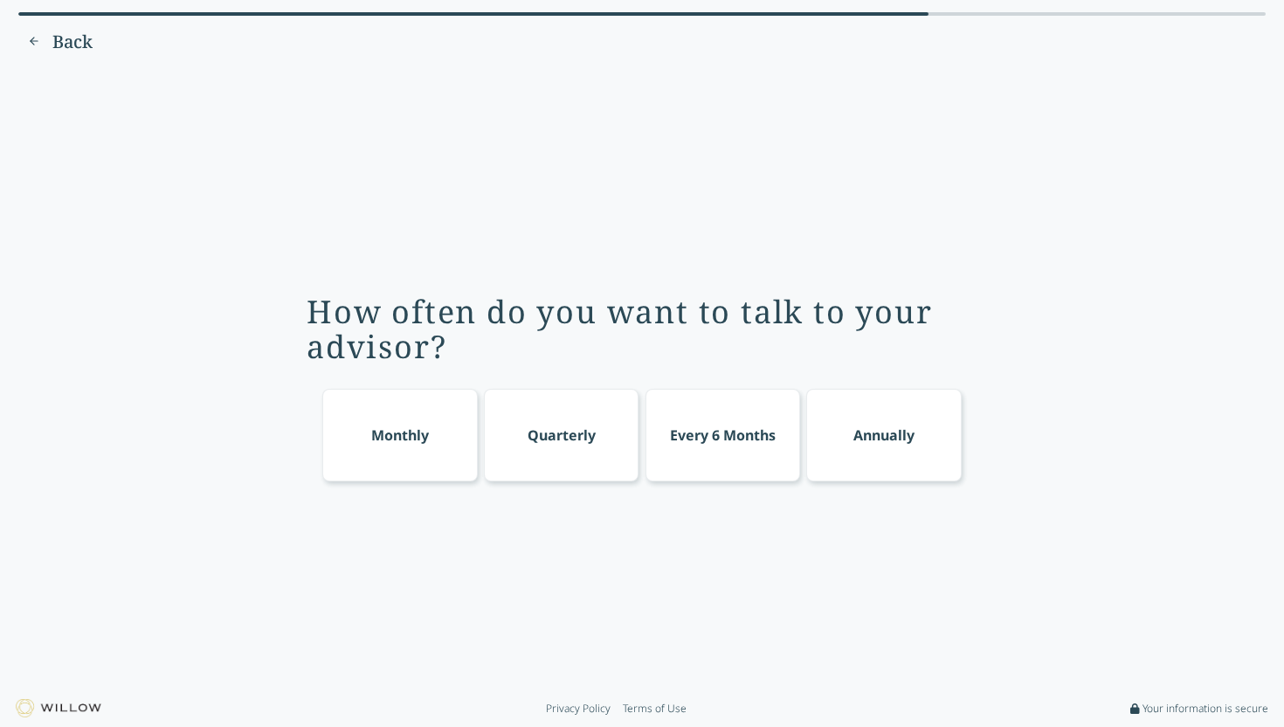
click at [445, 448] on div "Monthly" at bounding box center [399, 435] width 155 height 93
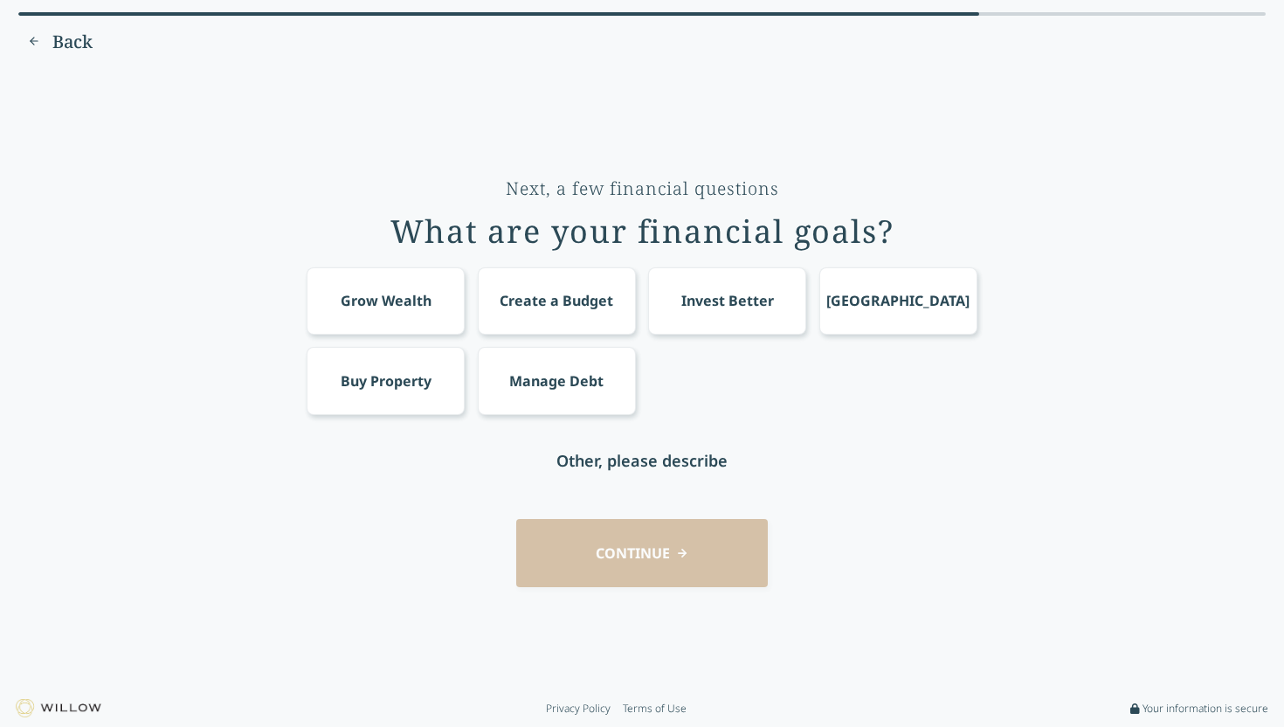
click at [428, 311] on div "Grow Wealth" at bounding box center [386, 300] width 158 height 67
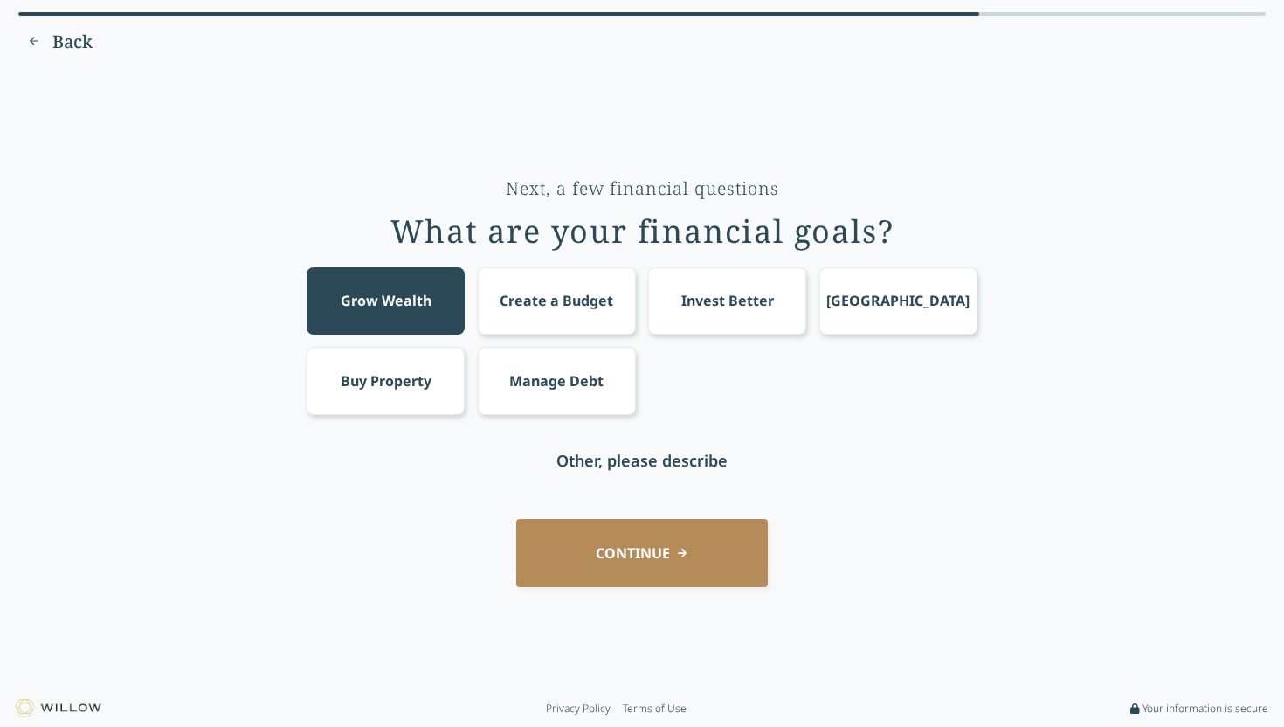
click at [442, 384] on div "Buy Property" at bounding box center [386, 380] width 158 height 67
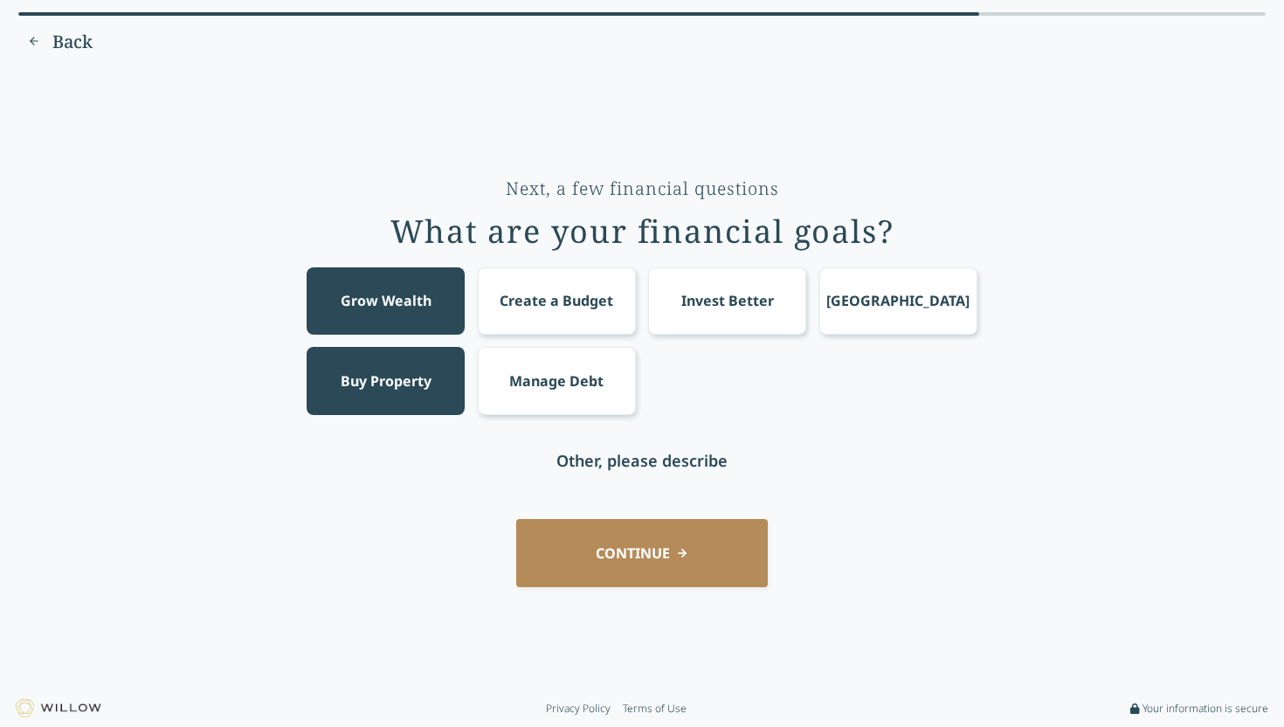
click at [598, 549] on button "CONTINUE" at bounding box center [642, 552] width 252 height 67
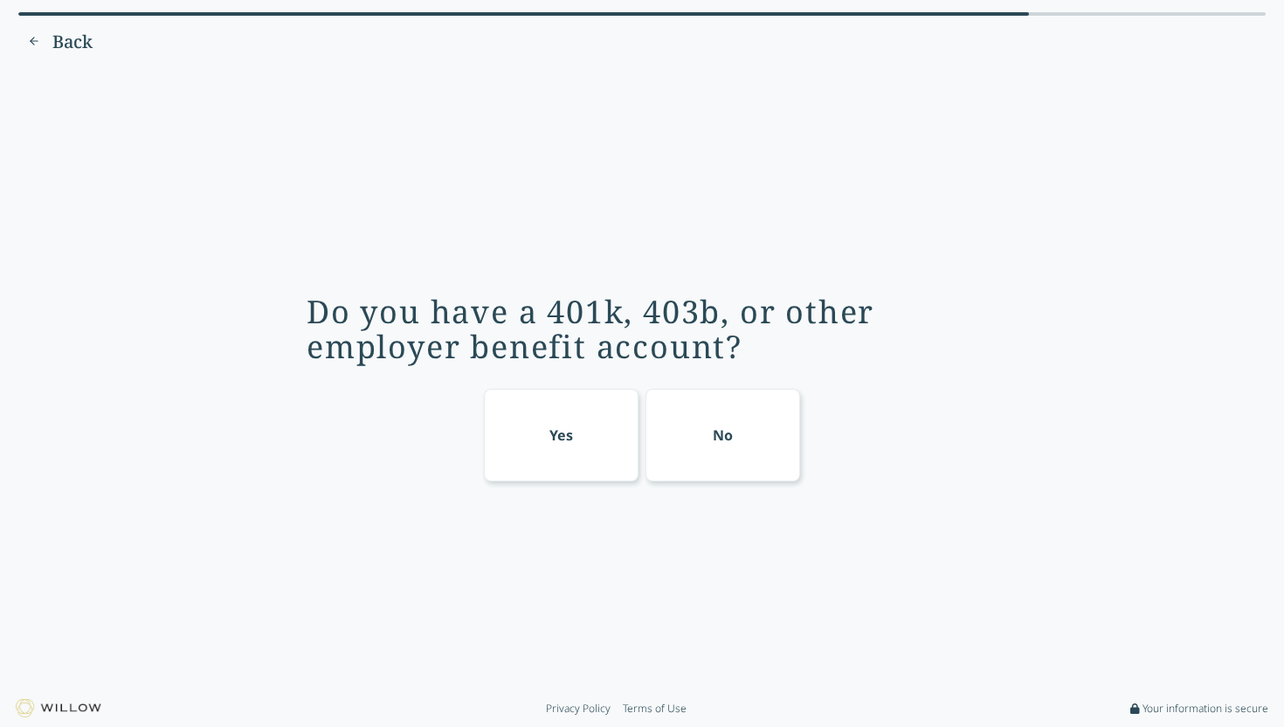
click at [588, 433] on div "Yes" at bounding box center [561, 435] width 155 height 93
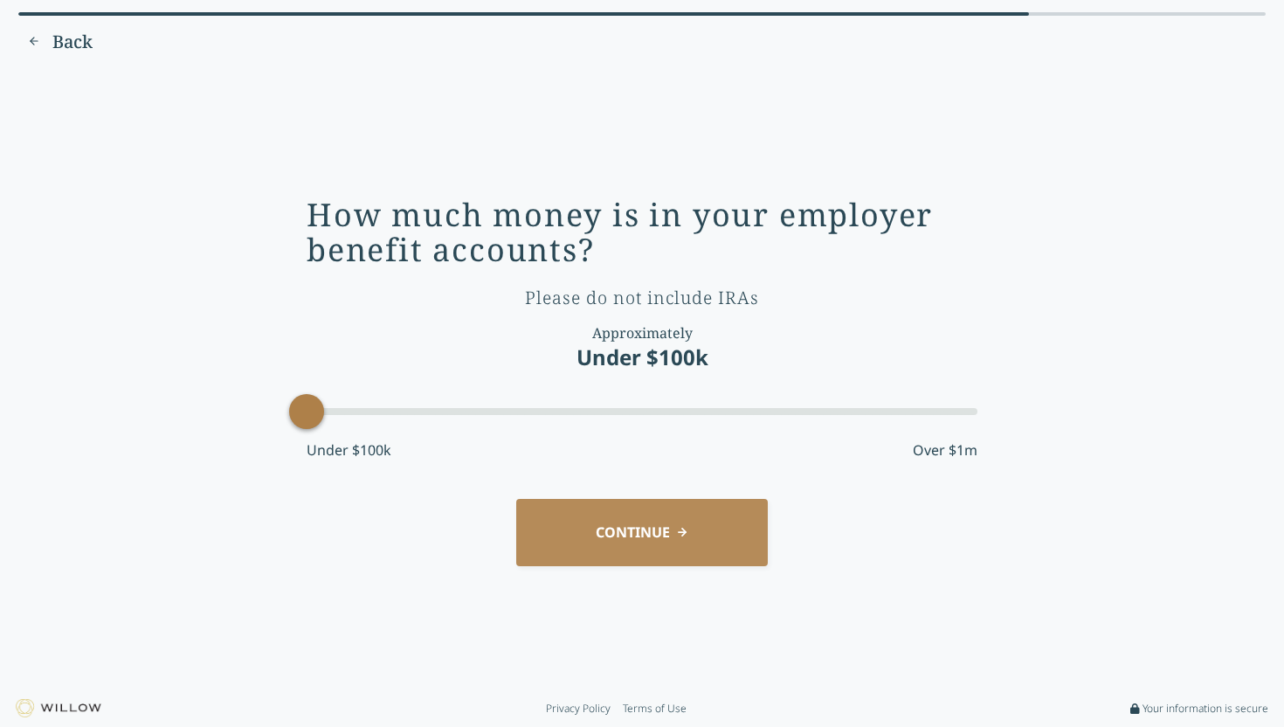
drag, startPoint x: 424, startPoint y: 414, endPoint x: 231, endPoint y: 427, distance: 192.6
click at [231, 427] on div "How much money is in your employer benefit accounts? Please do not include IRAs…" at bounding box center [641, 379] width 1235 height 598
click at [601, 540] on button "CONTINUE" at bounding box center [642, 532] width 252 height 67
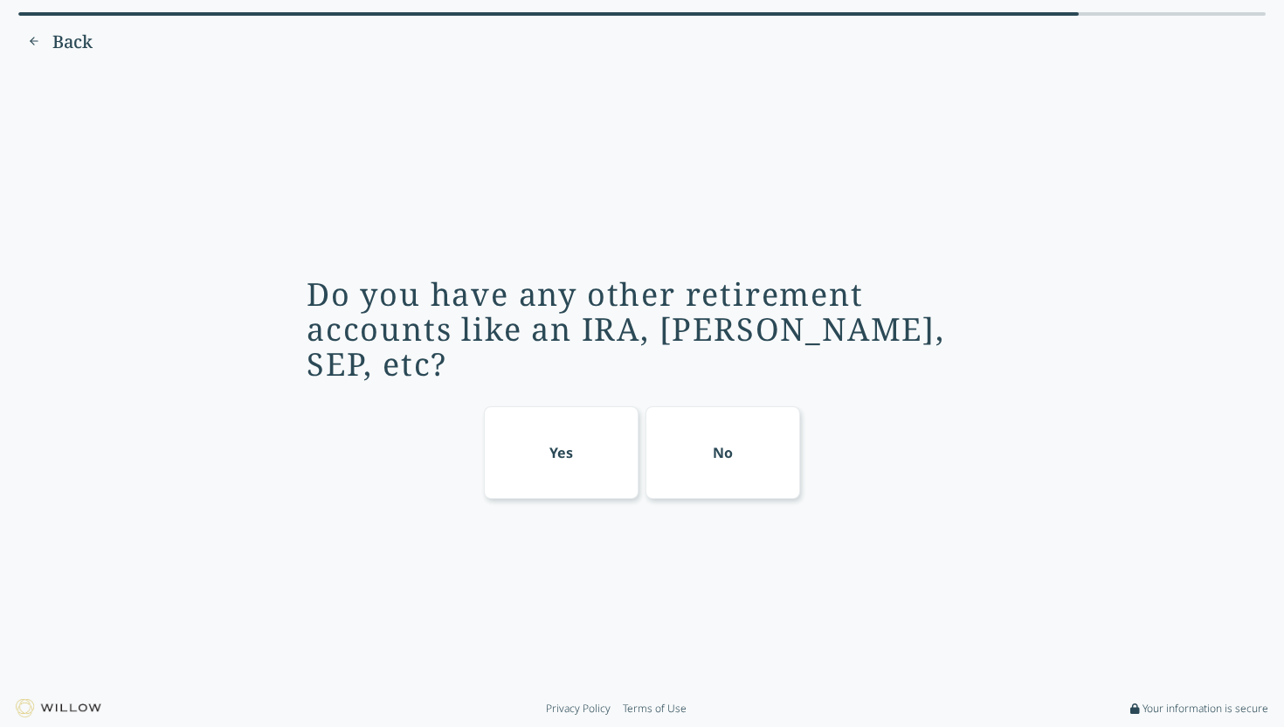
click at [704, 424] on div "No" at bounding box center [723, 452] width 155 height 93
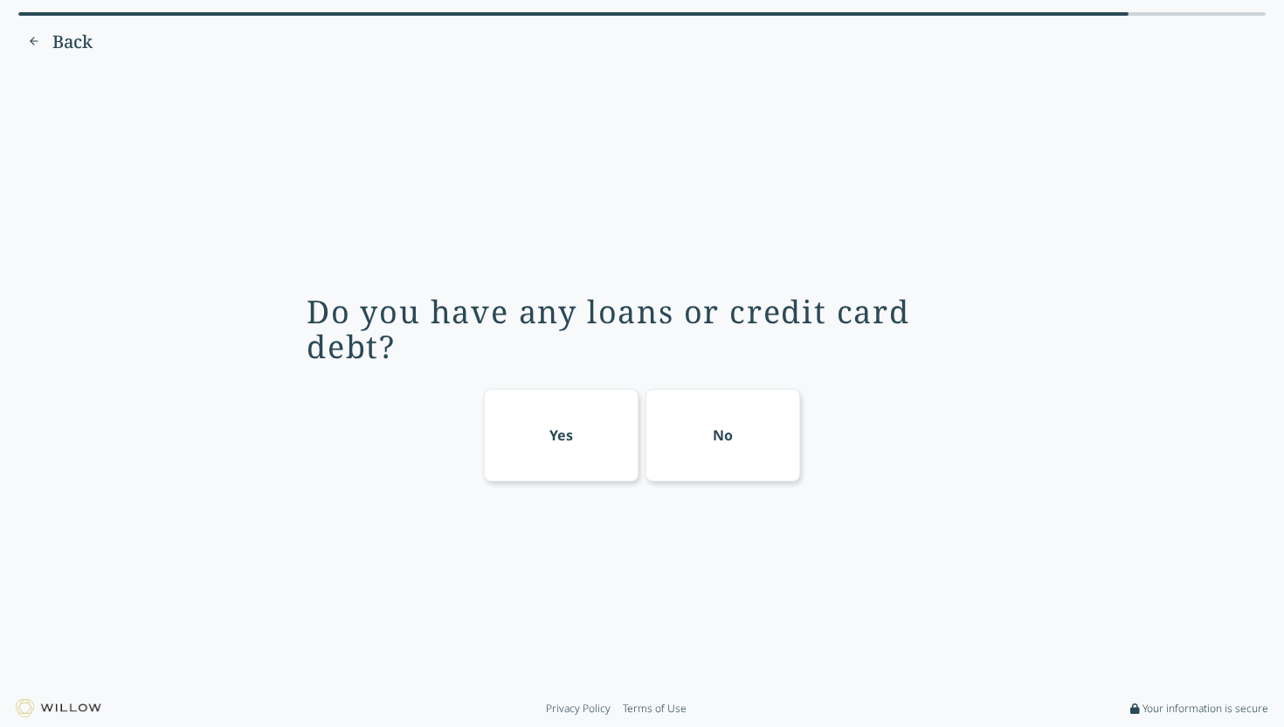
click at [559, 465] on div "Yes" at bounding box center [561, 435] width 155 height 93
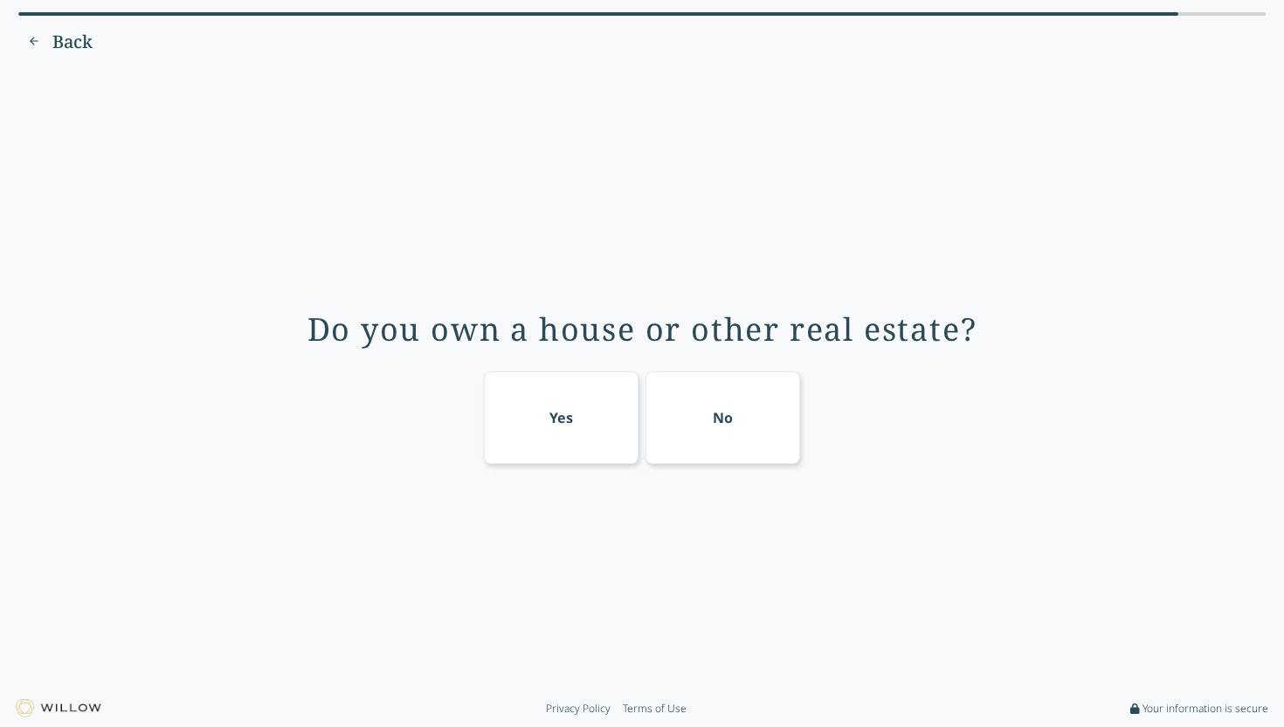
click at [592, 449] on div "Yes" at bounding box center [561, 417] width 155 height 93
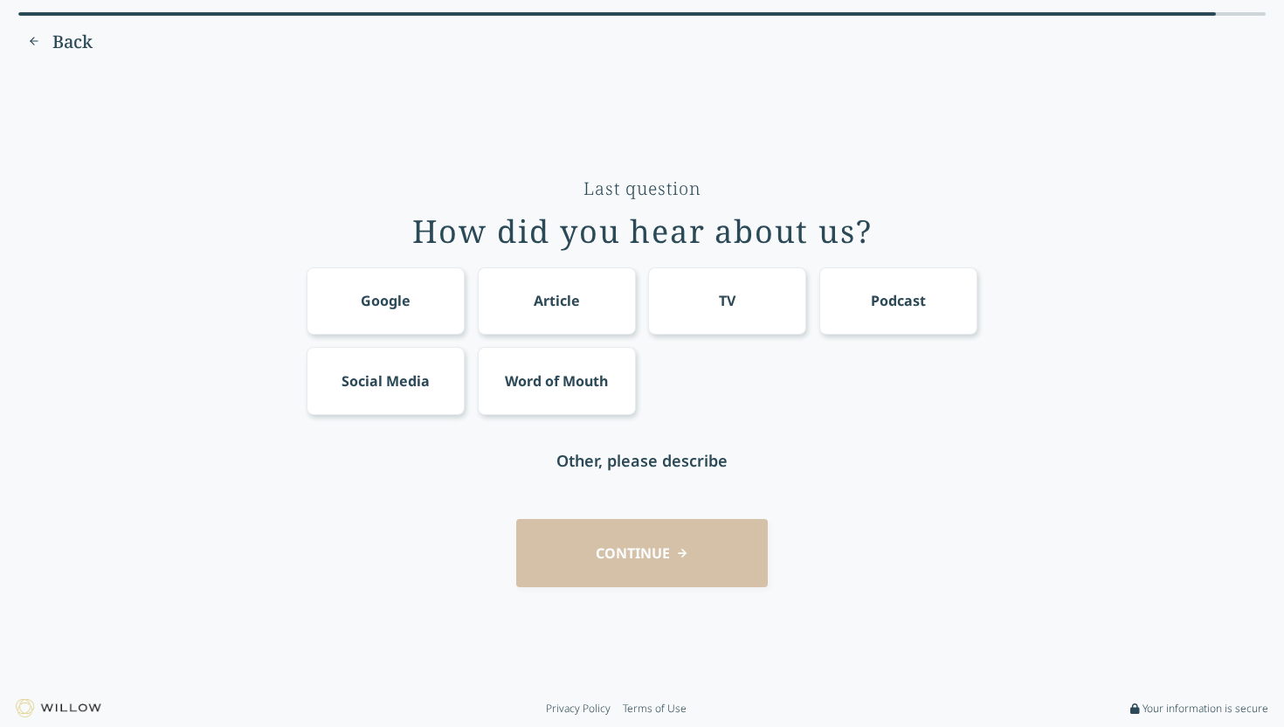
click at [415, 314] on div "Google" at bounding box center [386, 300] width 158 height 67
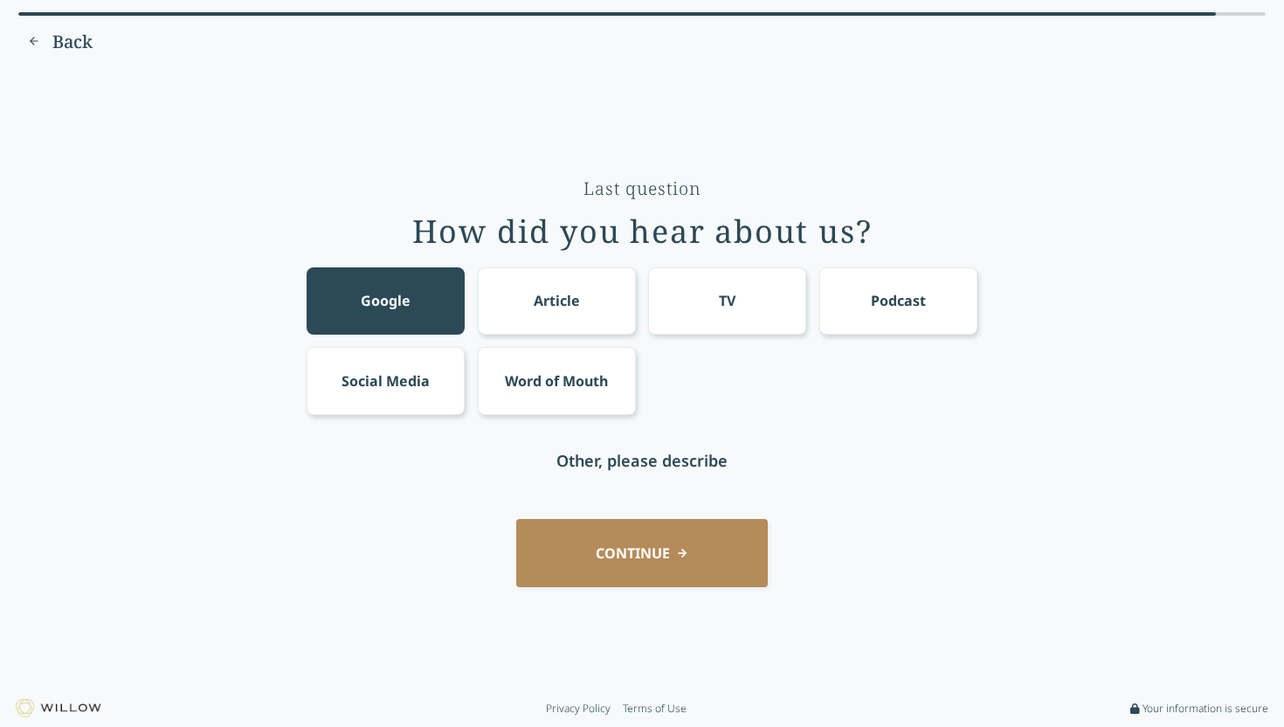
click at [649, 520] on button "CONTINUE" at bounding box center [642, 552] width 252 height 67
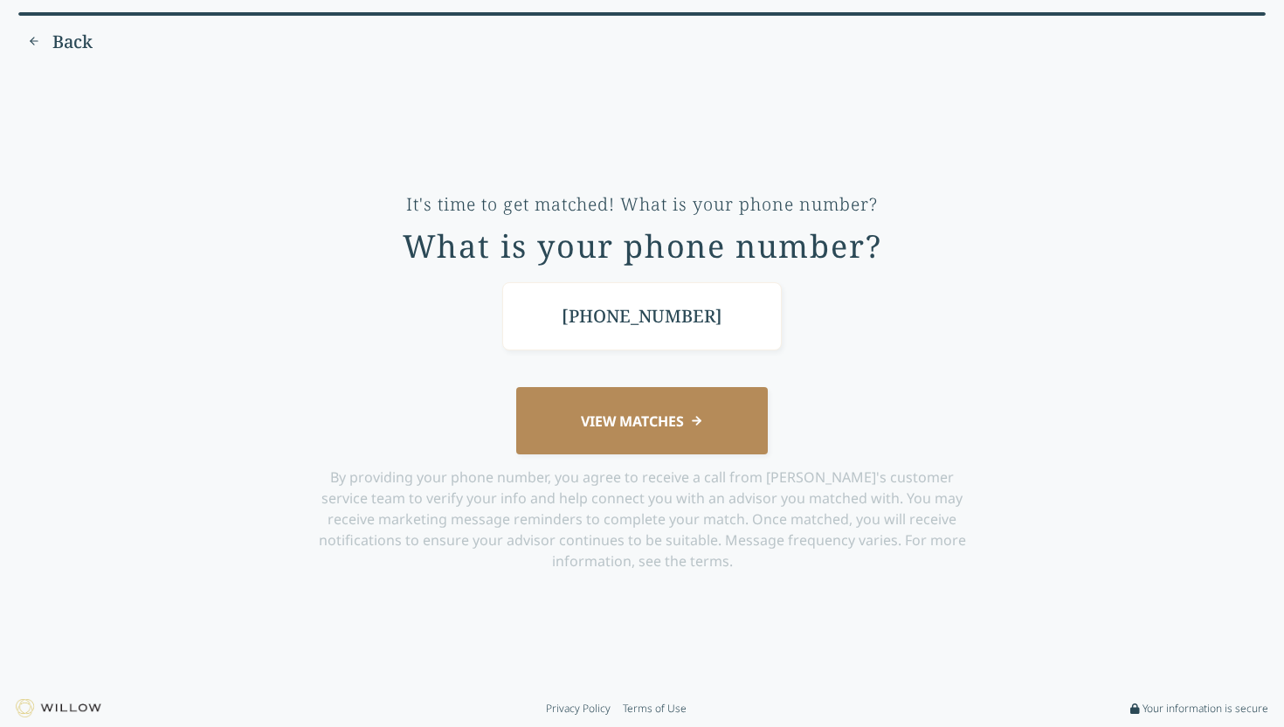
type input "[PHONE_NUMBER]"
click at [697, 454] on button "VIEW MATCHES" at bounding box center [642, 420] width 252 height 67
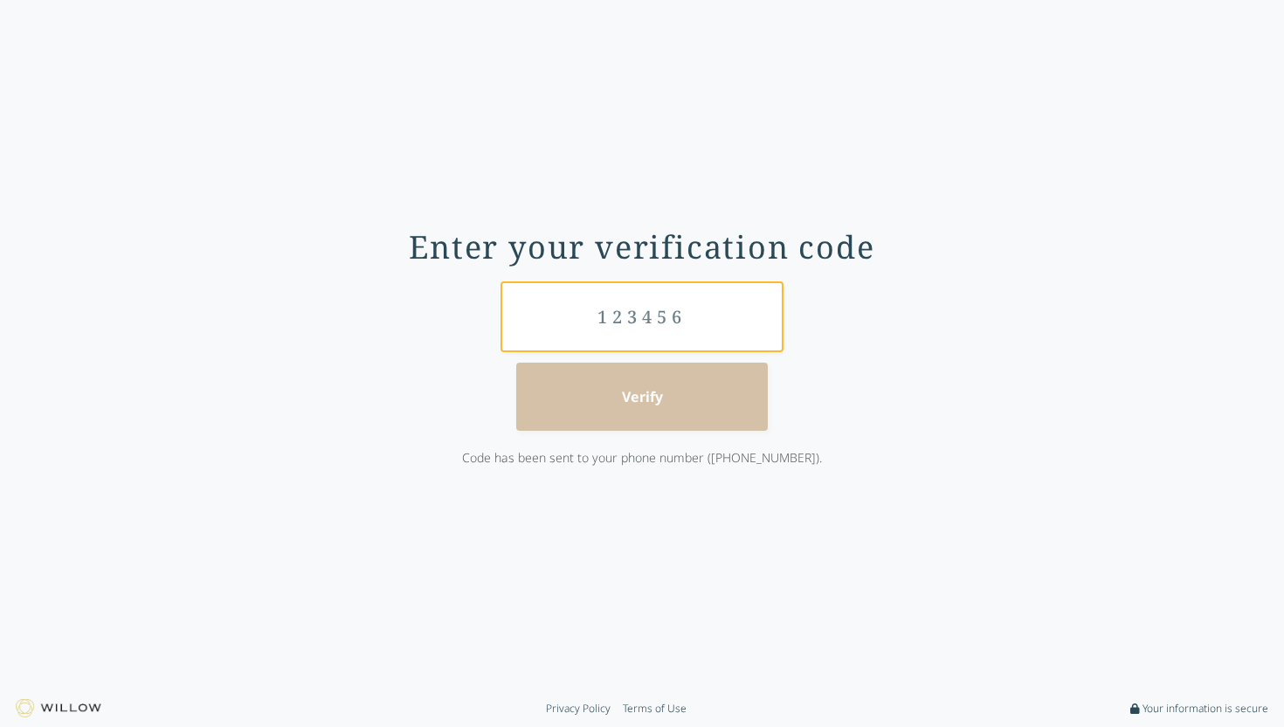
click at [585, 325] on input "text" at bounding box center [642, 316] width 280 height 67
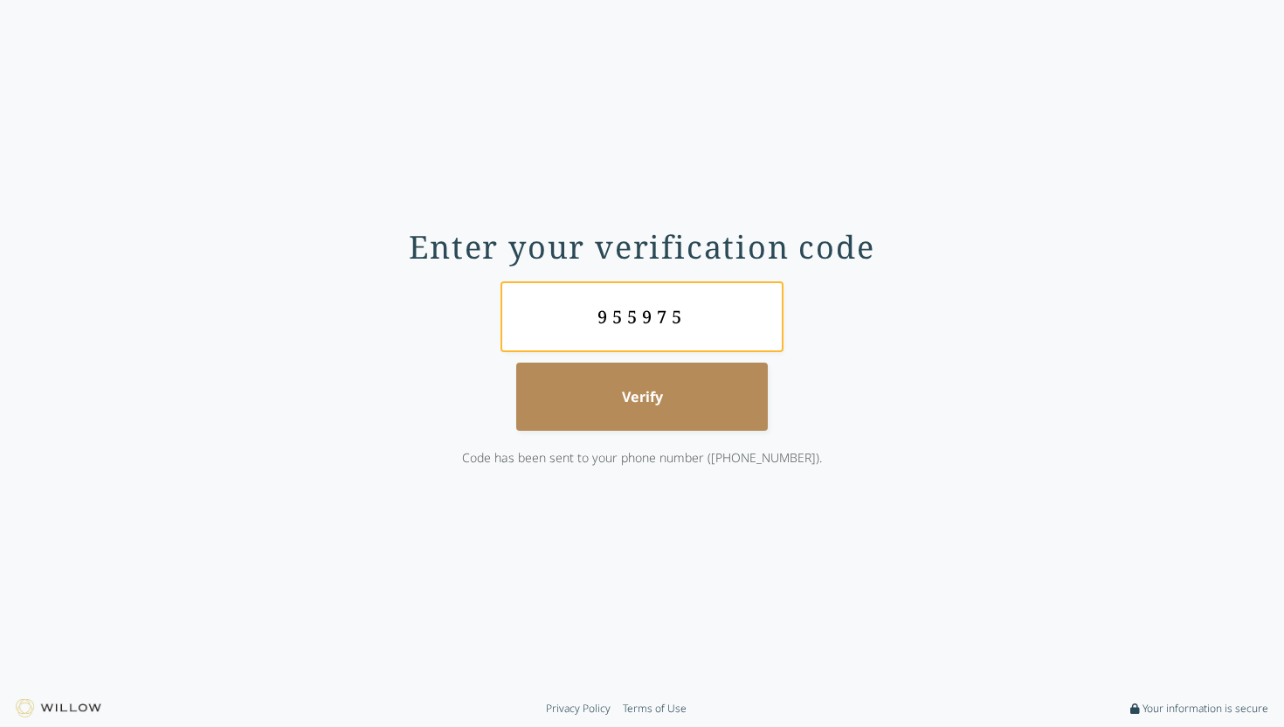
type input "955975"
click at [516, 363] on button "Verify" at bounding box center [642, 396] width 252 height 67
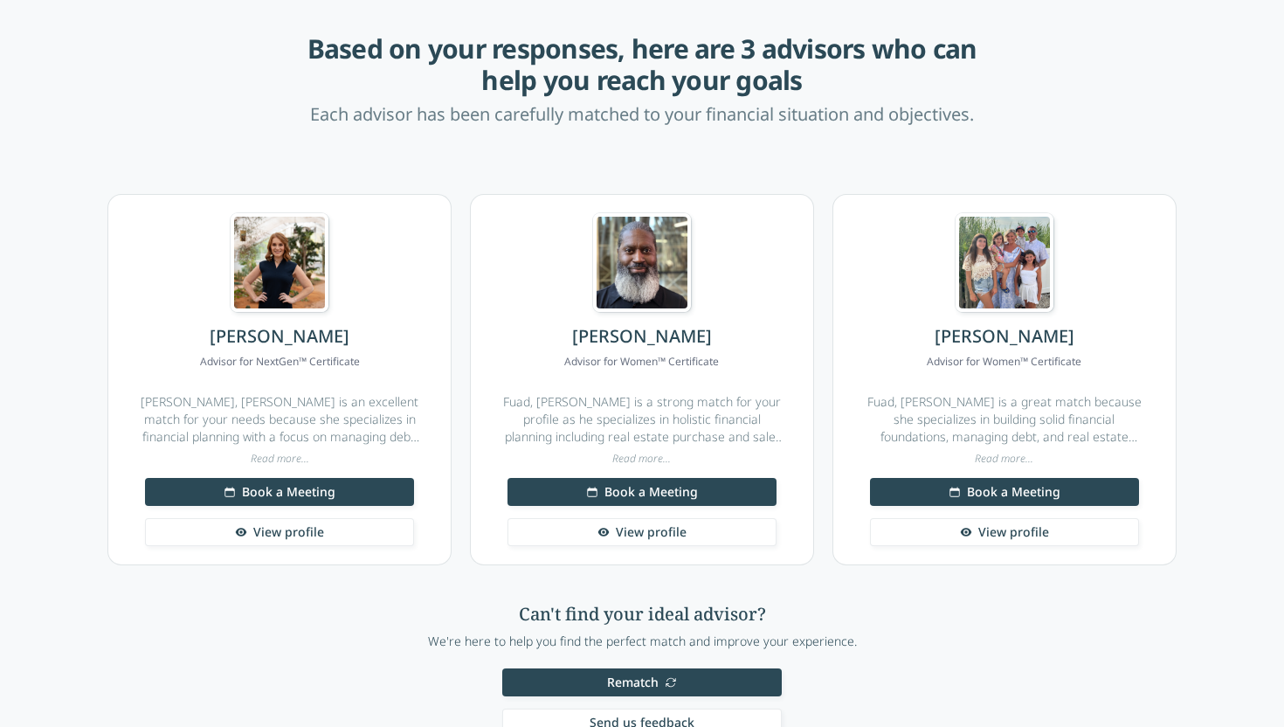
scroll to position [191, 0]
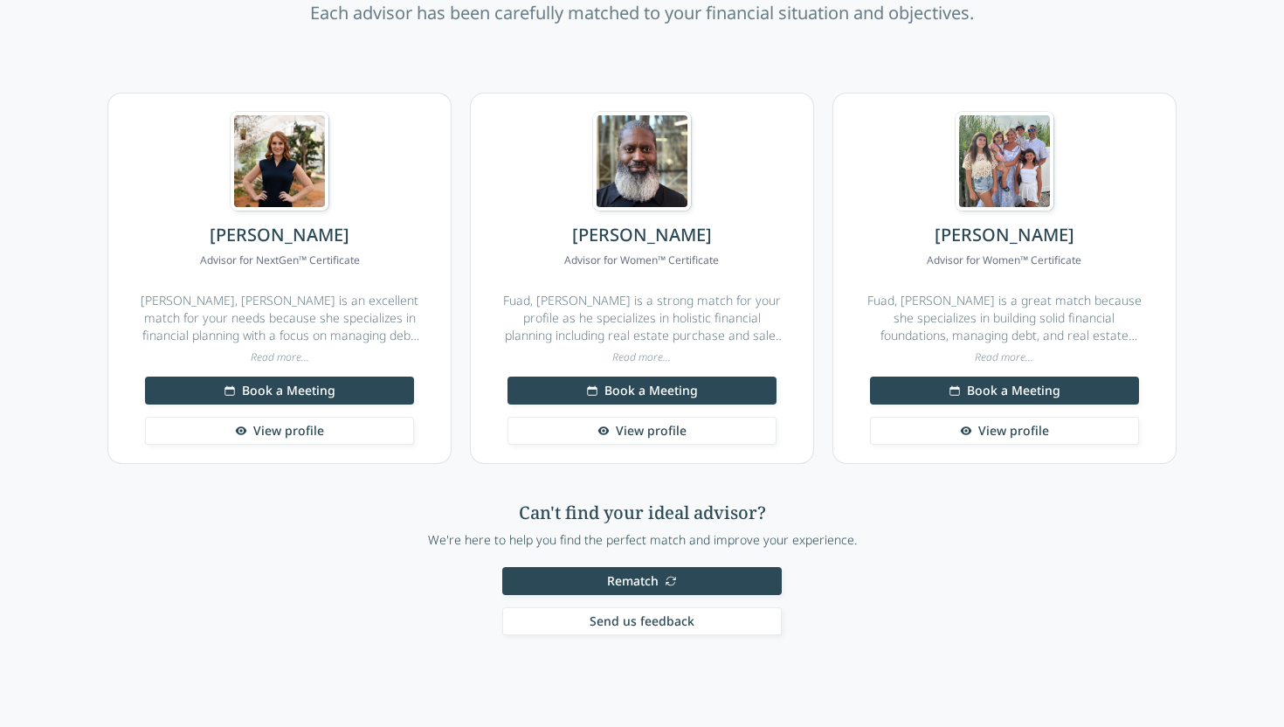
click at [284, 349] on div "[PERSON_NAME], [PERSON_NAME] is an excellent match for your needs because she s…" at bounding box center [279, 328] width 342 height 73
click at [284, 358] on div "Read more..." at bounding box center [279, 357] width 330 height 14
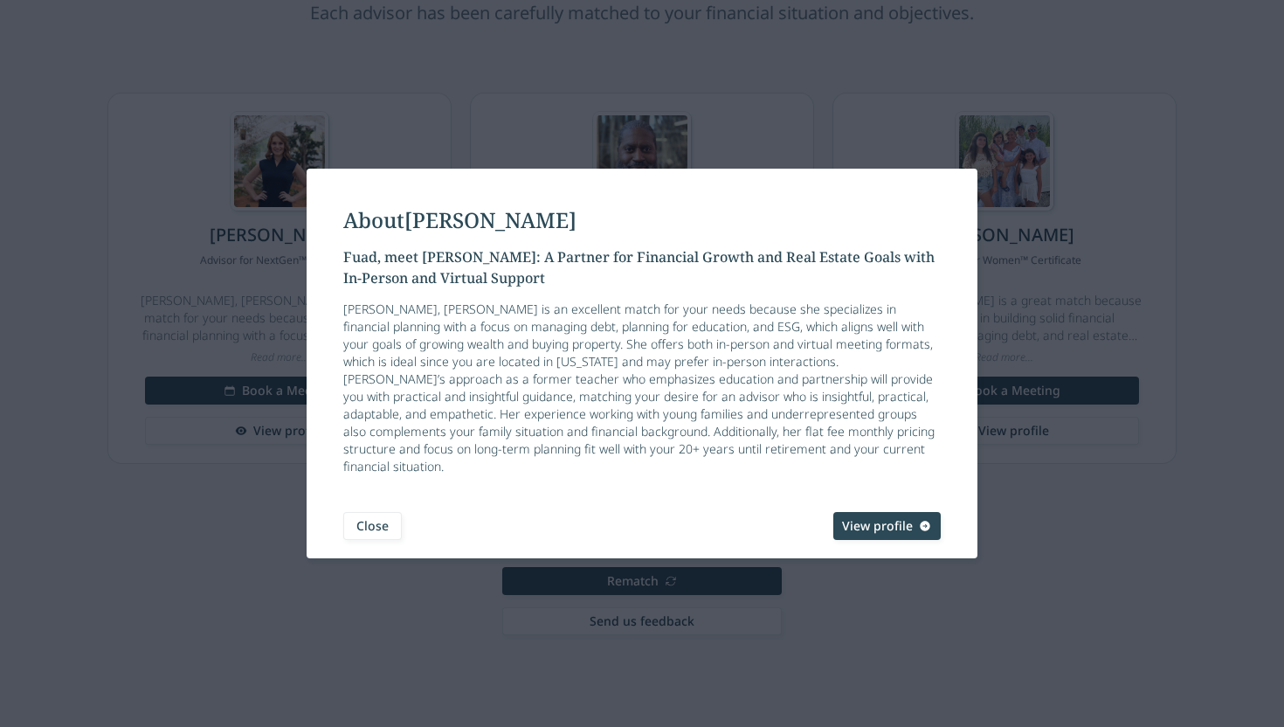
click at [388, 512] on button "Close" at bounding box center [372, 526] width 59 height 28
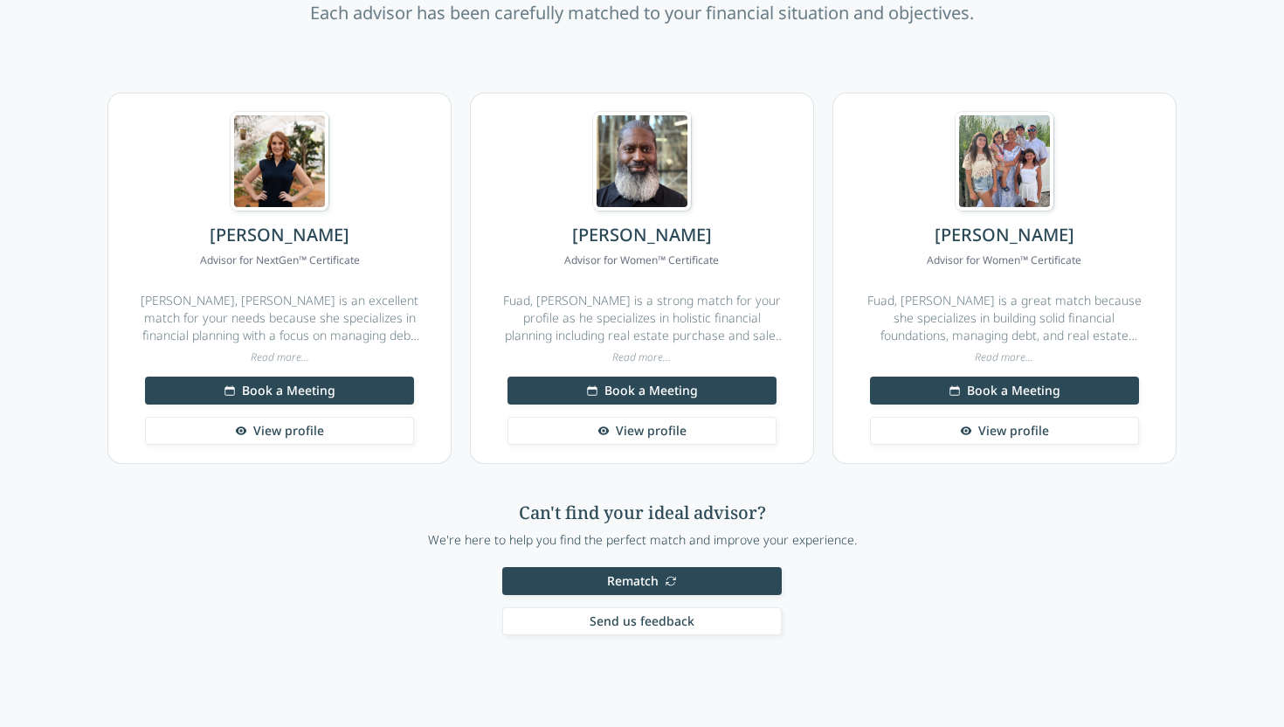
click at [609, 590] on button "Rematch" at bounding box center [642, 581] width 280 height 28
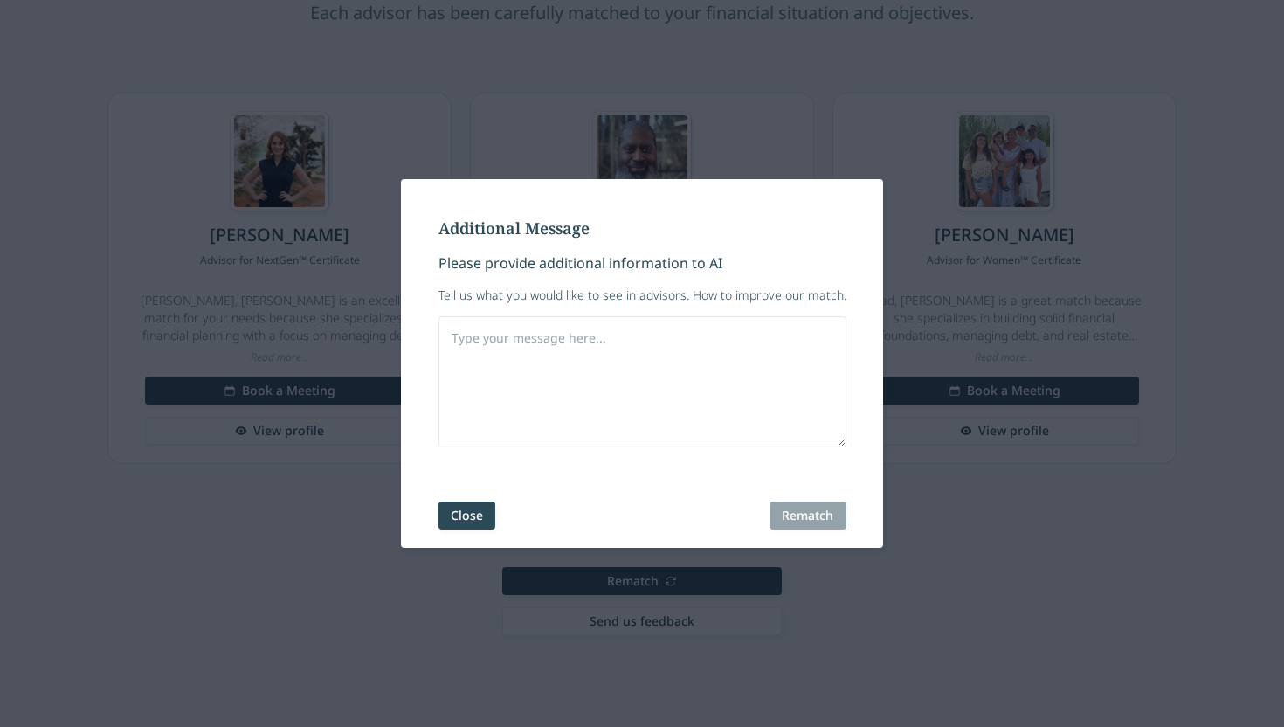
click at [555, 364] on textarea at bounding box center [643, 381] width 408 height 131
type textarea "help with stocks and investments"
click at [819, 519] on button "Rematch" at bounding box center [808, 515] width 76 height 28
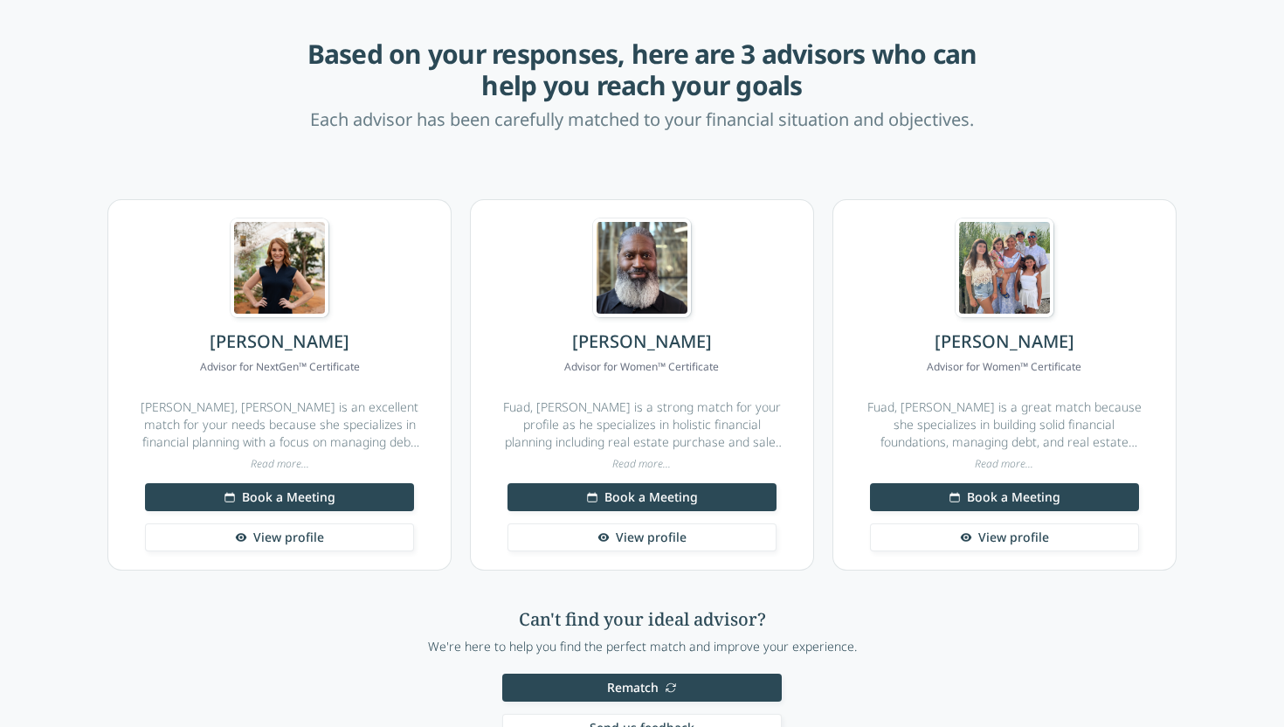
scroll to position [87, 0]
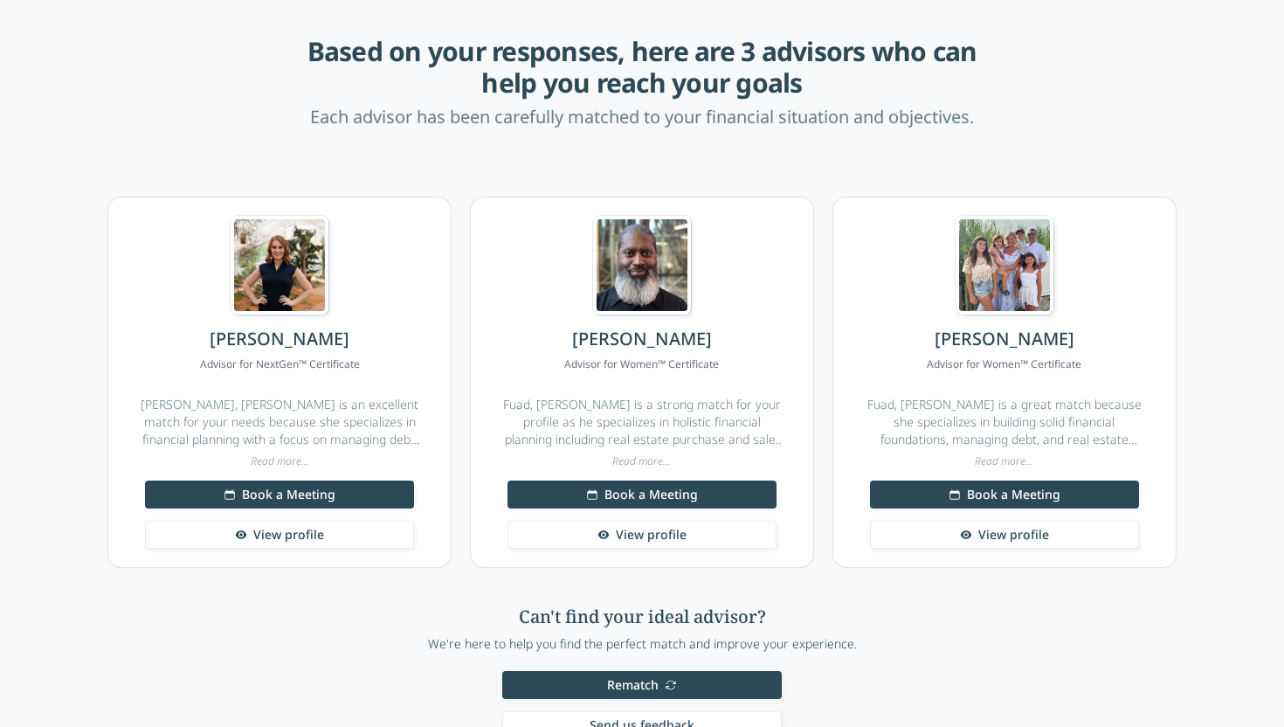
click at [313, 503] on button "Book a Meeting" at bounding box center [279, 494] width 268 height 28
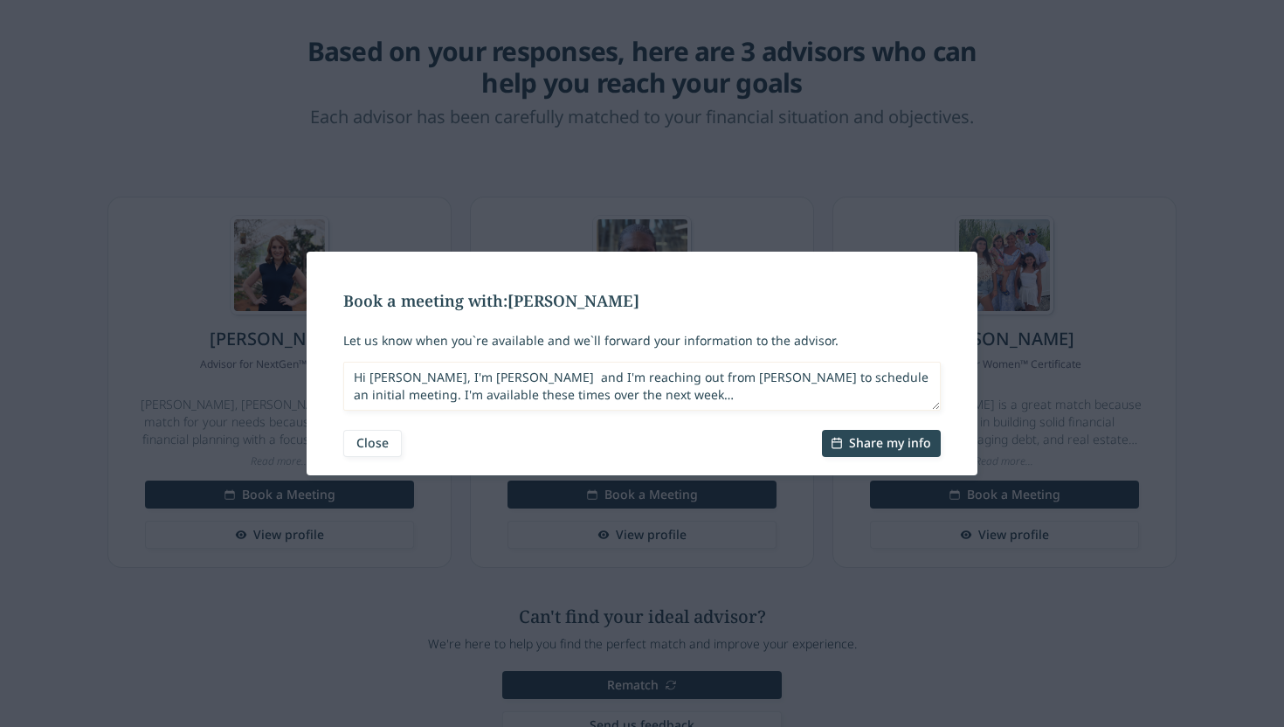
click at [580, 401] on textarea "Hi [PERSON_NAME], I'm [PERSON_NAME] and I'm reaching out from [PERSON_NAME] to …" at bounding box center [642, 386] width 598 height 49
click at [579, 388] on textarea "Hi [PERSON_NAME], I'm [PERSON_NAME] and I'm reaching out from [PERSON_NAME] to …" at bounding box center [642, 386] width 598 height 49
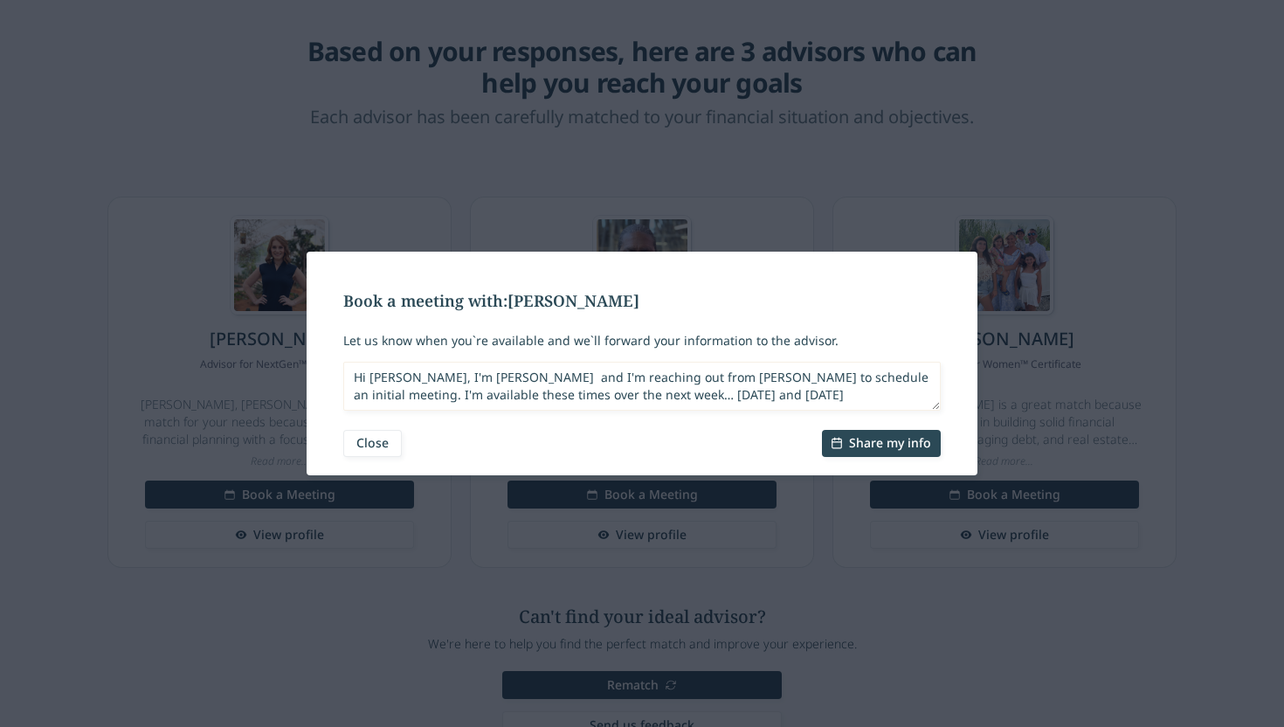
click at [579, 388] on textarea "Hi [PERSON_NAME], I'm [PERSON_NAME] and I'm reaching out from [PERSON_NAME] to …" at bounding box center [642, 386] width 598 height 49
click at [722, 408] on textarea "Hi [PERSON_NAME], I'm [PERSON_NAME] and I'm reaching out from [PERSON_NAME] to …" at bounding box center [642, 386] width 598 height 49
click at [688, 393] on textarea "Hi [PERSON_NAME], I'm [PERSON_NAME] and I'm reaching out from [PERSON_NAME] to …" at bounding box center [642, 386] width 598 height 49
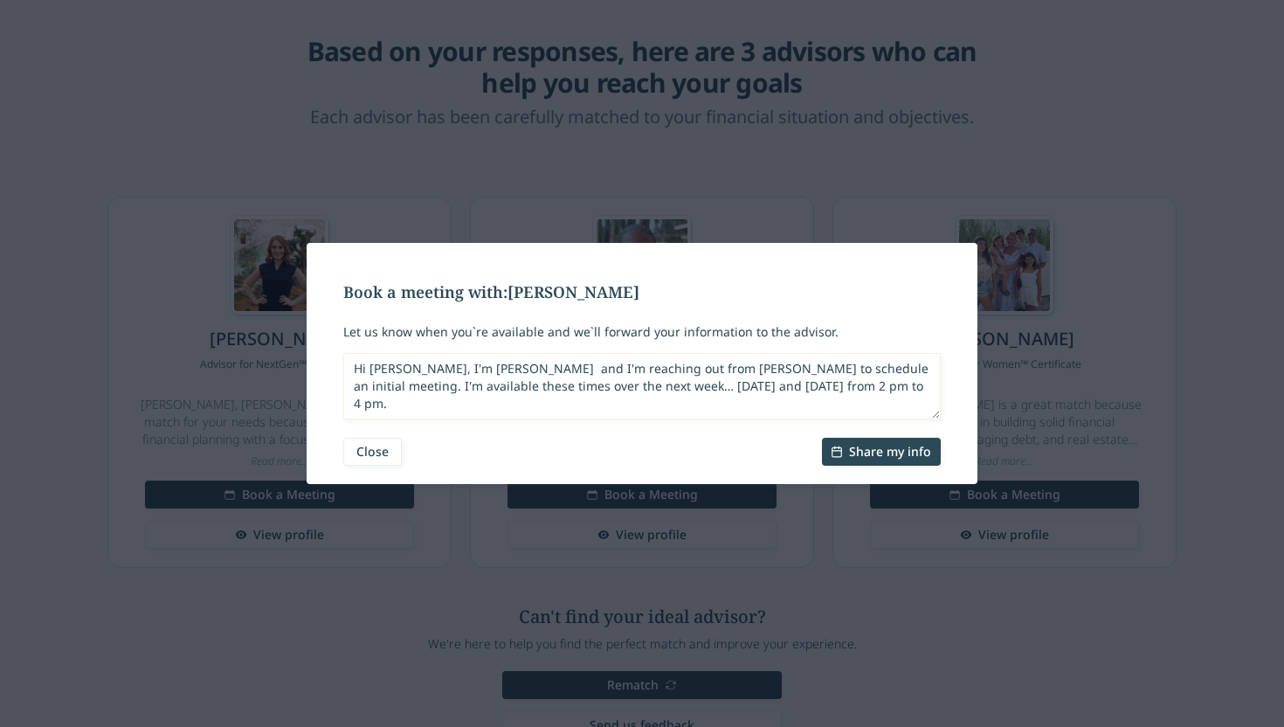
type textarea "Hi [PERSON_NAME], I'm [PERSON_NAME] and I'm reaching out from [PERSON_NAME] to …"
click at [840, 454] on button "Share my info" at bounding box center [881, 452] width 119 height 28
